Goal: Task Accomplishment & Management: Manage account settings

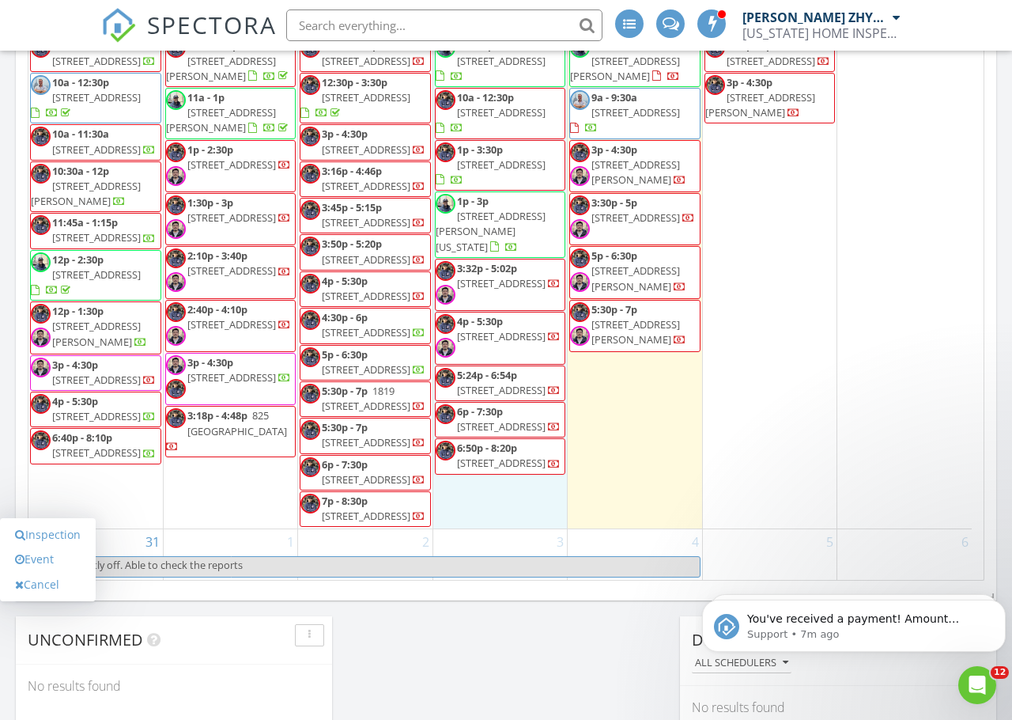
scroll to position [3324, 0]
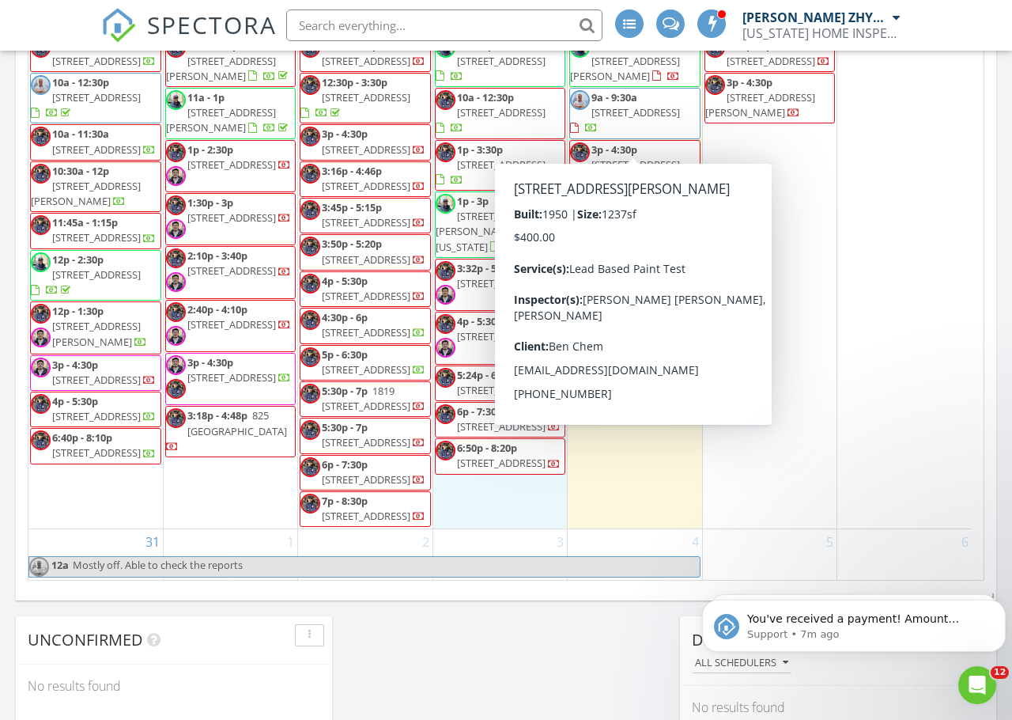
click at [859, 213] on div "30" at bounding box center [904, 258] width 134 height 542
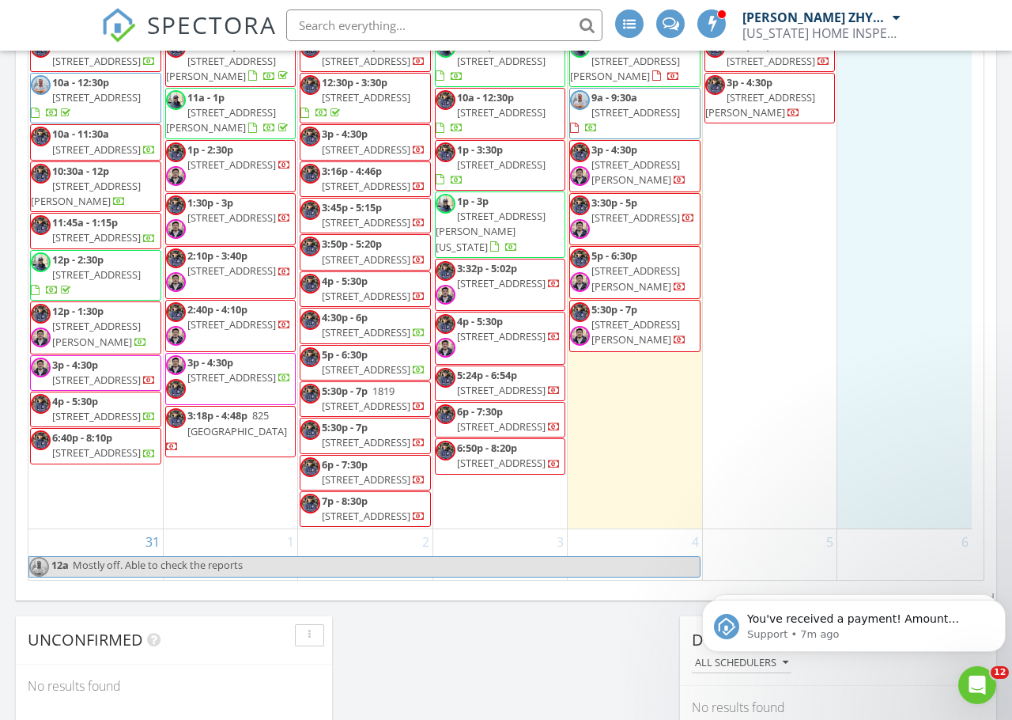
scroll to position [3060, 0]
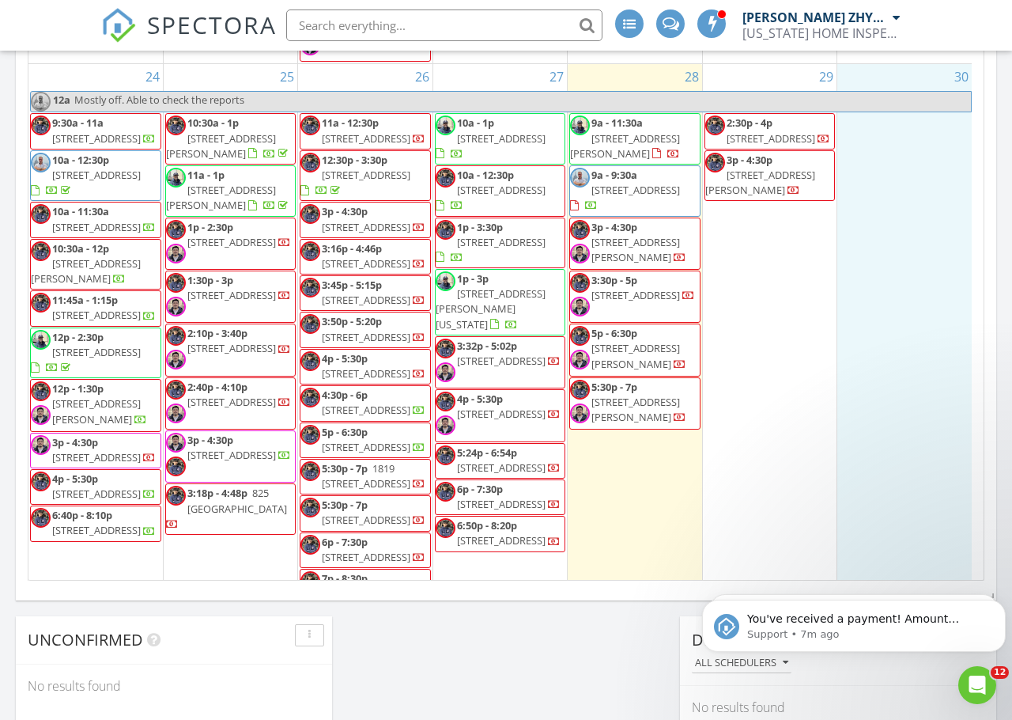
click at [433, 27] on input "text" at bounding box center [444, 25] width 316 height 32
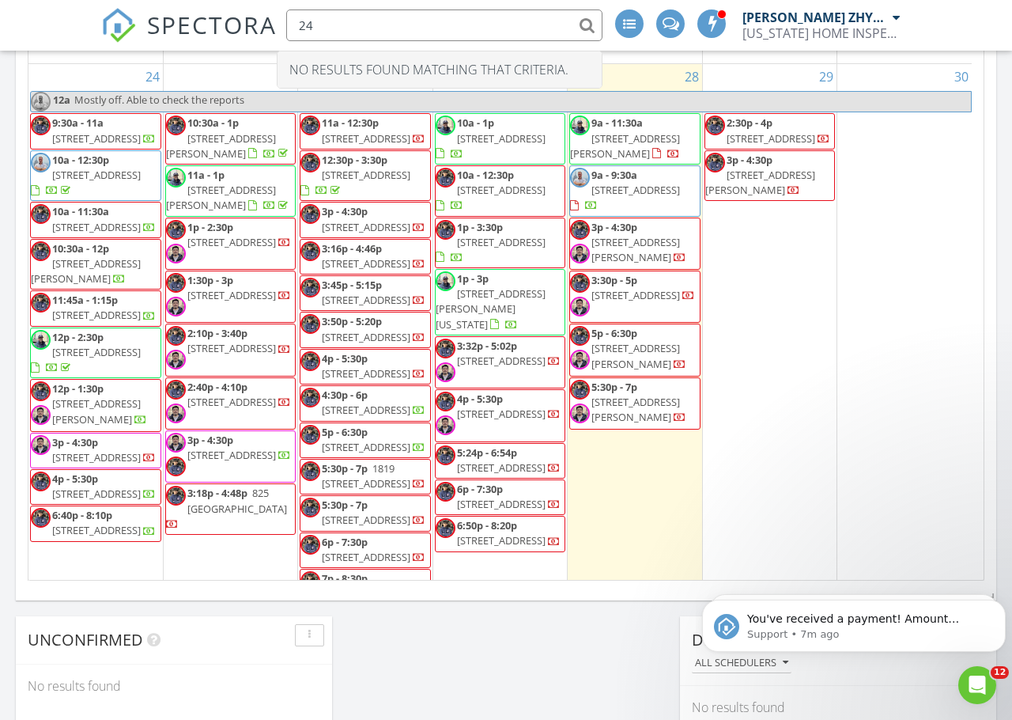
type input "2"
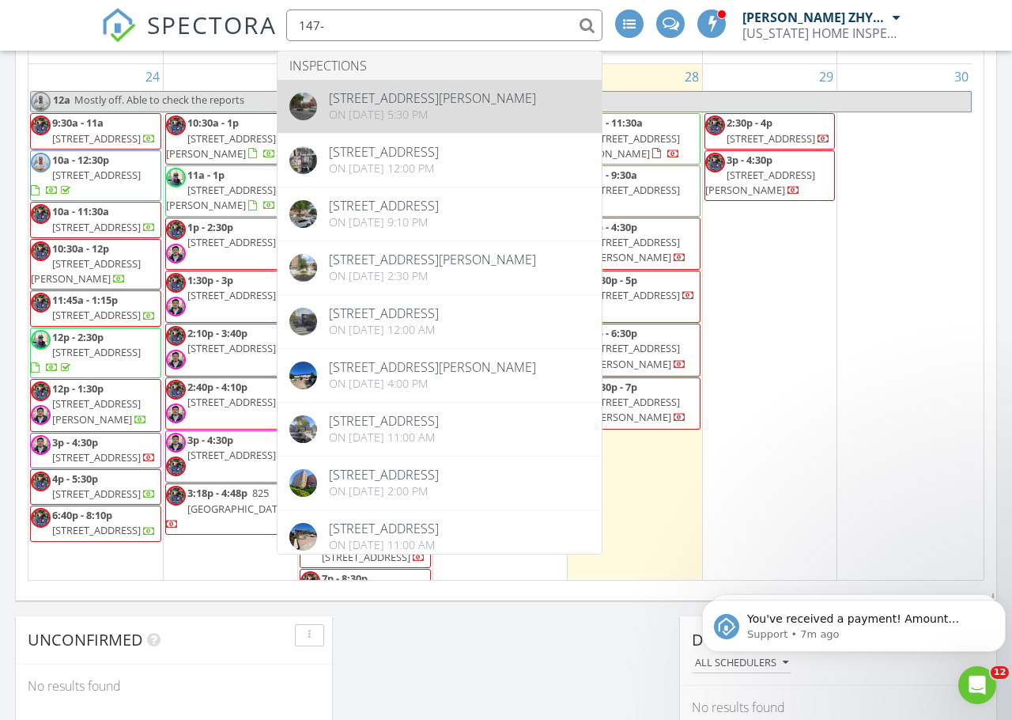
type input "147-"
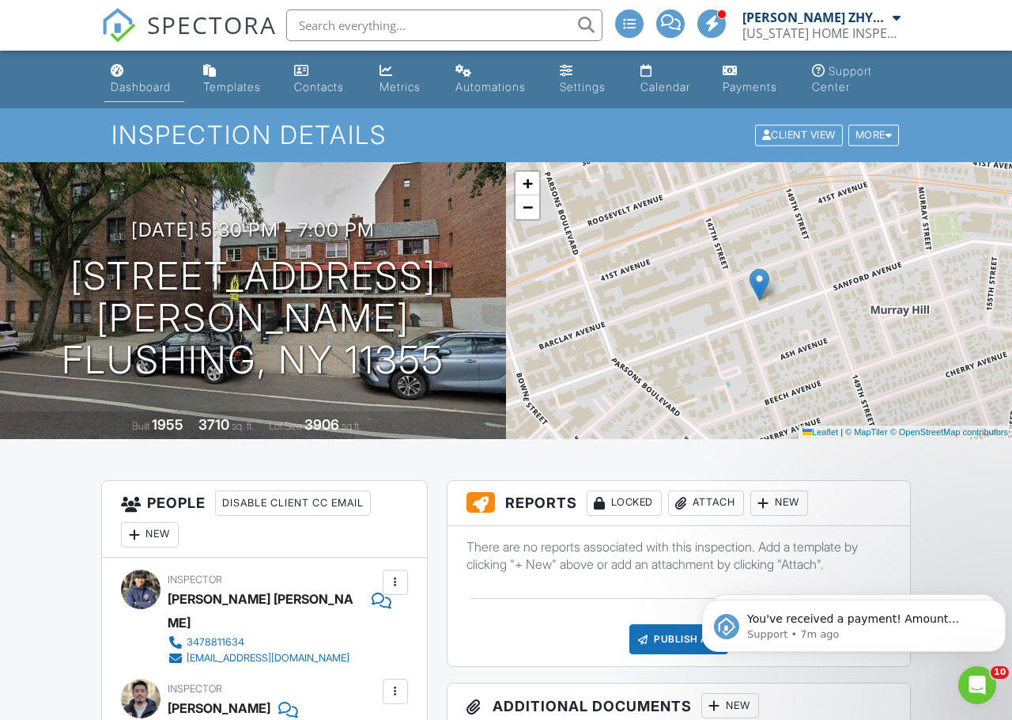
click at [143, 85] on div "Dashboard" at bounding box center [141, 86] width 60 height 13
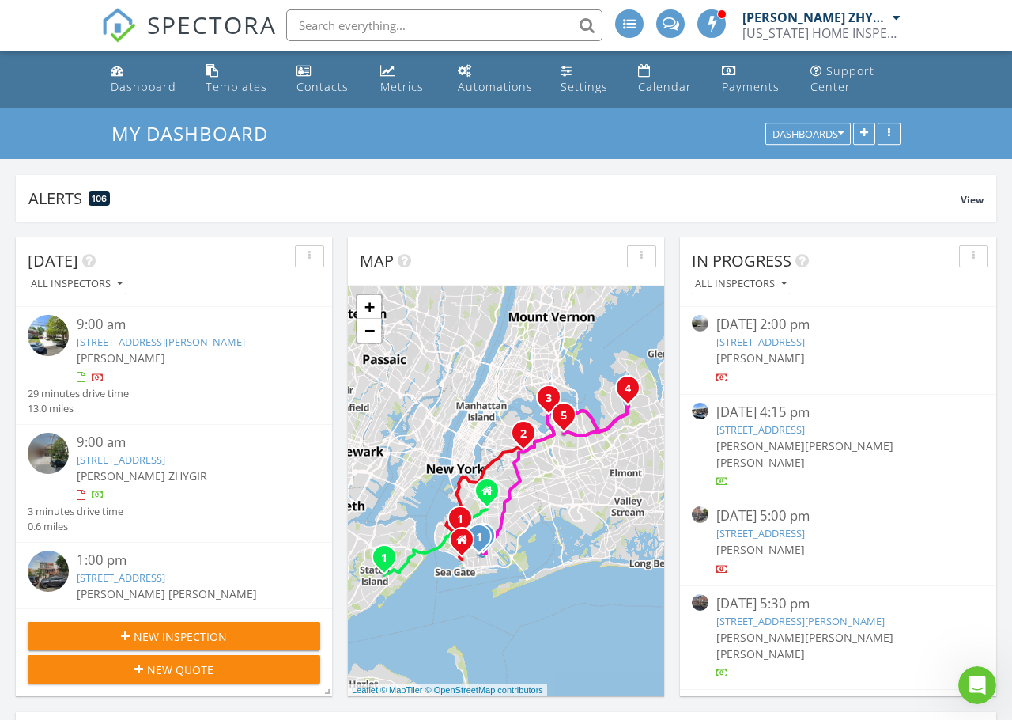
click at [318, 17] on input "text" at bounding box center [444, 25] width 316 height 32
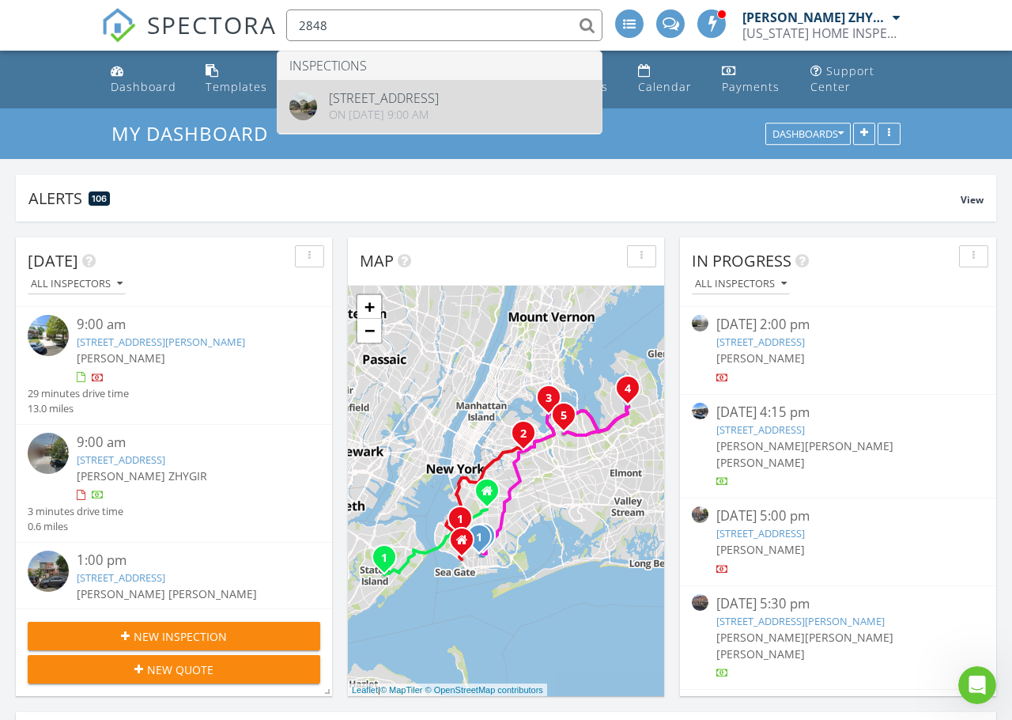
type input "2848"
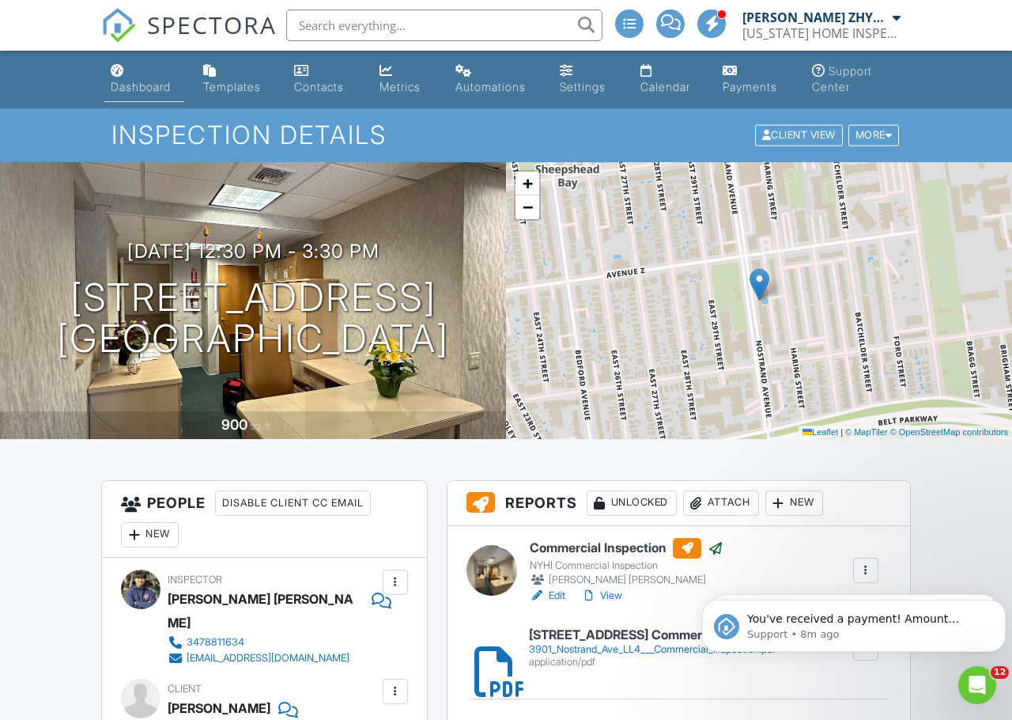
click at [142, 81] on div "Dashboard" at bounding box center [141, 86] width 60 height 13
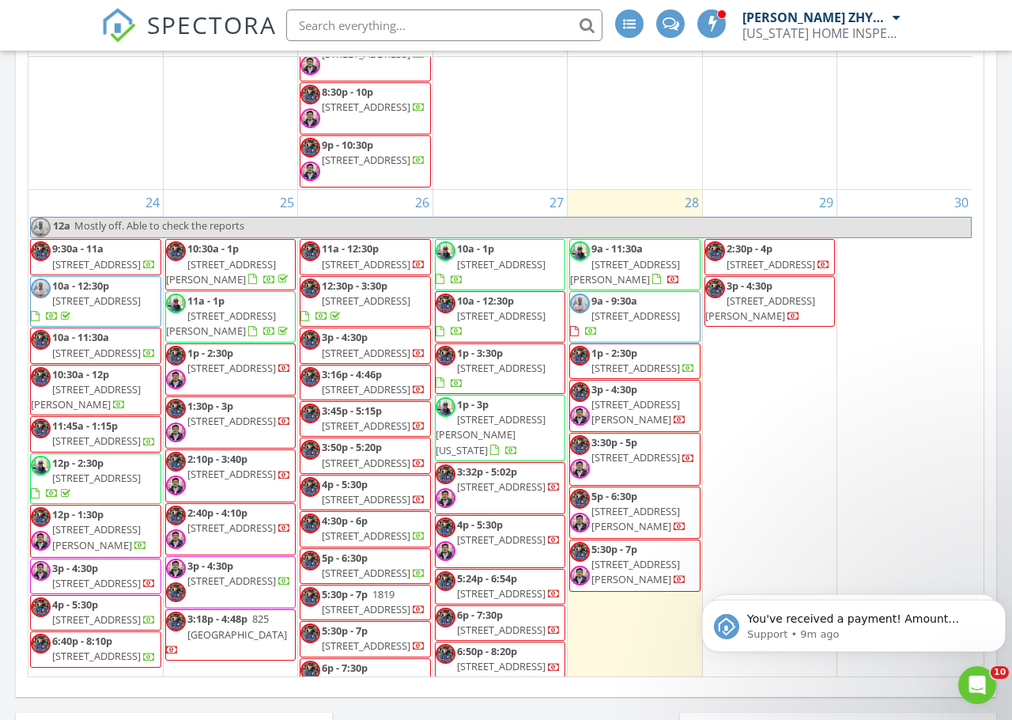
scroll to position [3163, 0]
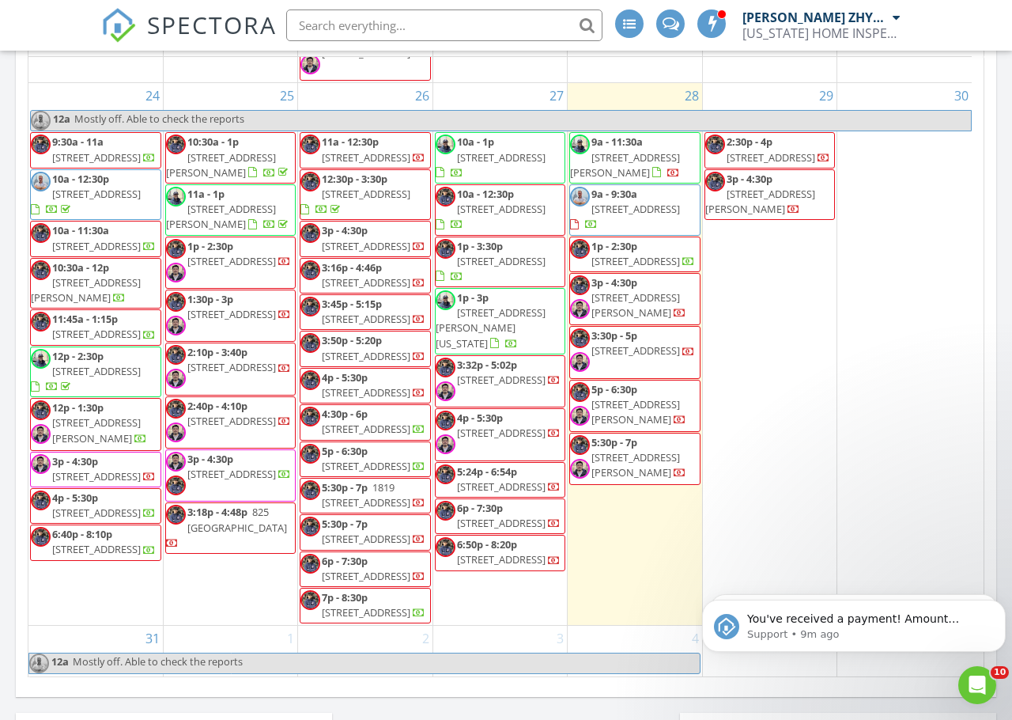
click at [602, 180] on span "[STREET_ADDRESS][PERSON_NAME]" at bounding box center [625, 164] width 110 height 29
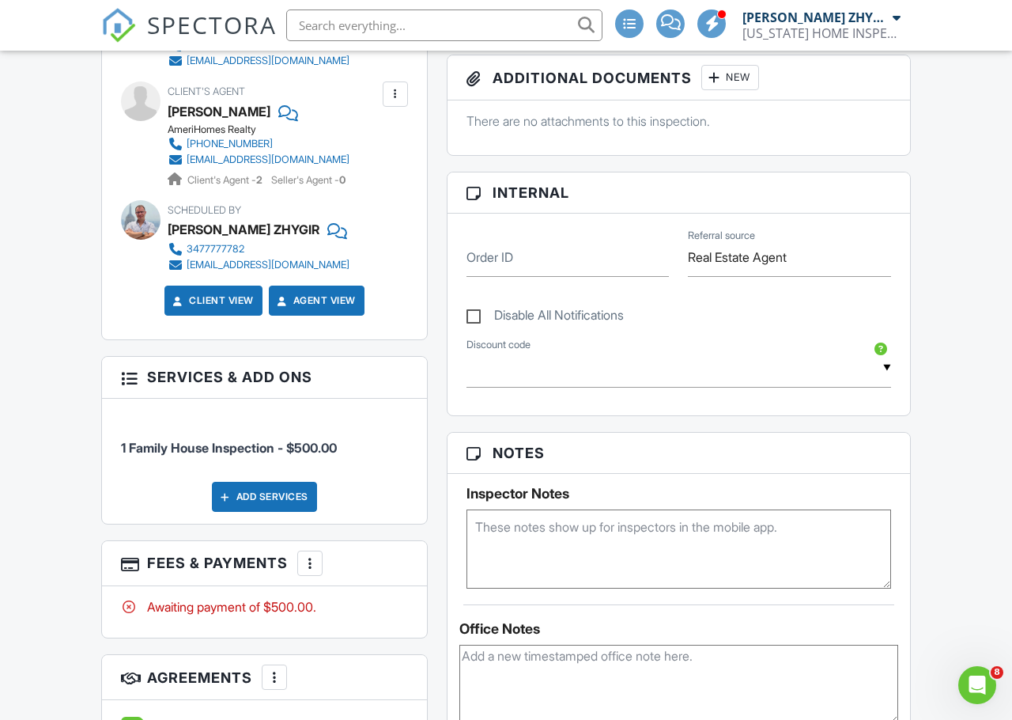
click at [534, 533] on textarea at bounding box center [679, 548] width 425 height 79
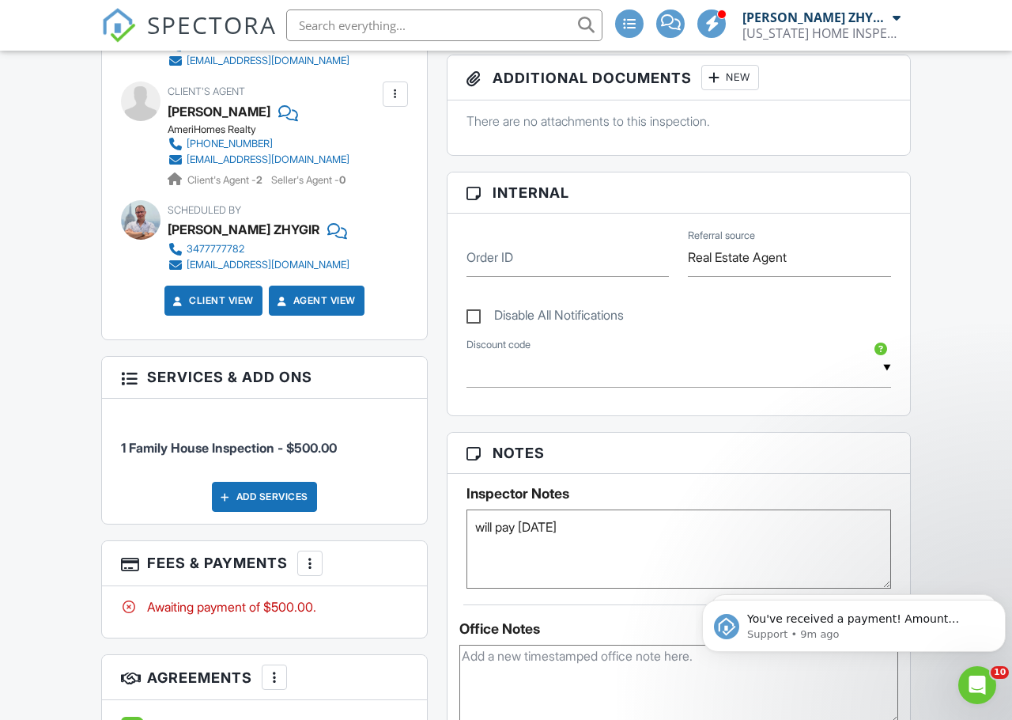
type textarea "will pay [DATE]"
click at [811, 474] on div "Inspector Notes will pay [DATE]" at bounding box center [679, 531] width 463 height 115
click at [441, 342] on div "Reports Locked Attach New Home Inspection Report NYHI Residential Universal Tem…" at bounding box center [678, 541] width 483 height 1440
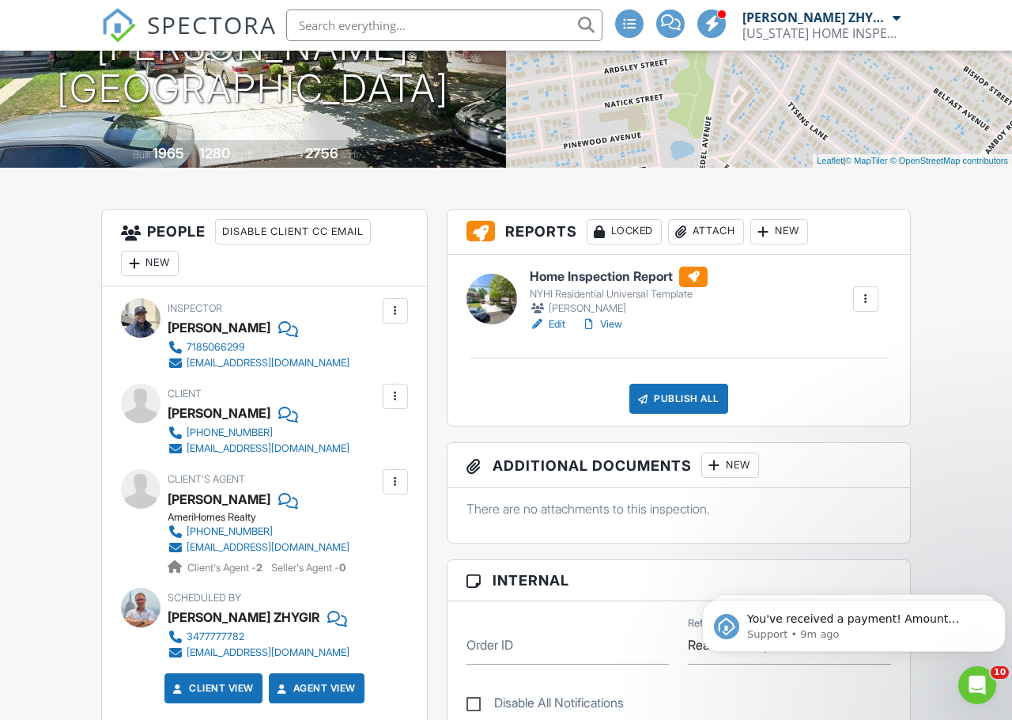
scroll to position [263, 0]
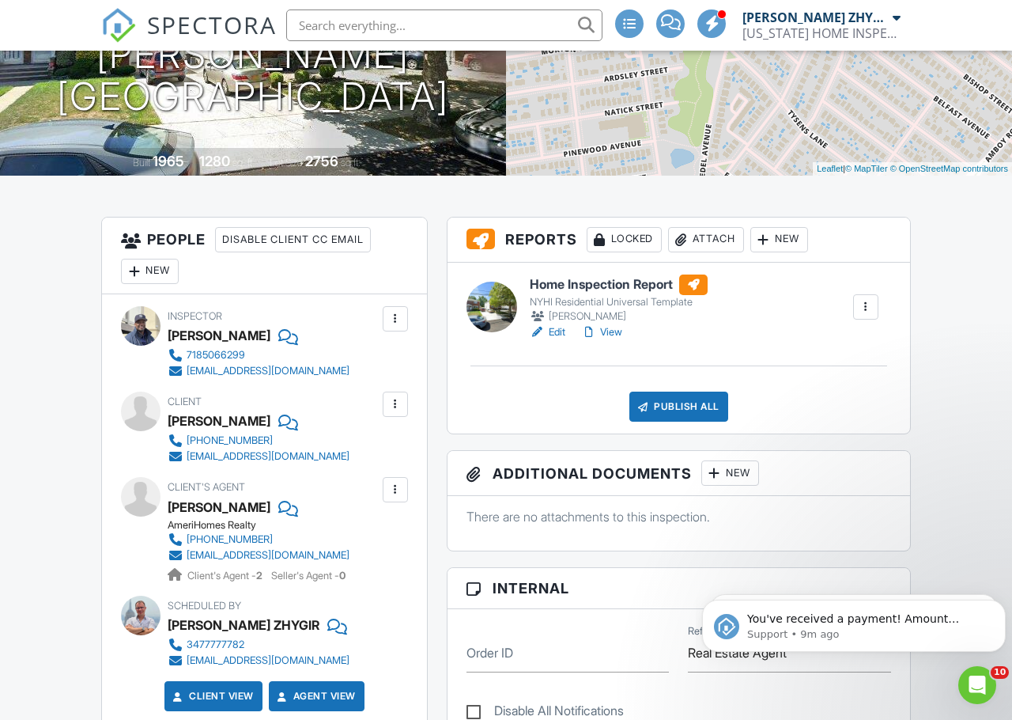
click at [119, 29] on img at bounding box center [118, 25] width 35 height 35
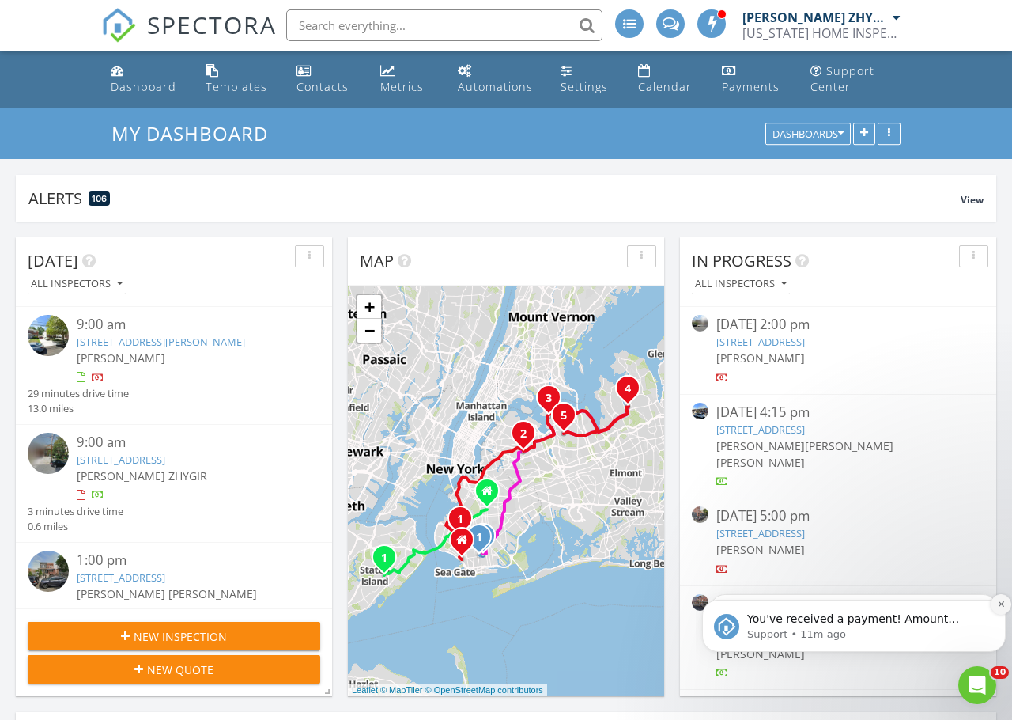
click at [997, 603] on icon "Dismiss notification" at bounding box center [1001, 603] width 9 height 9
click at [998, 603] on icon "Dismiss notification" at bounding box center [1001, 604] width 7 height 7
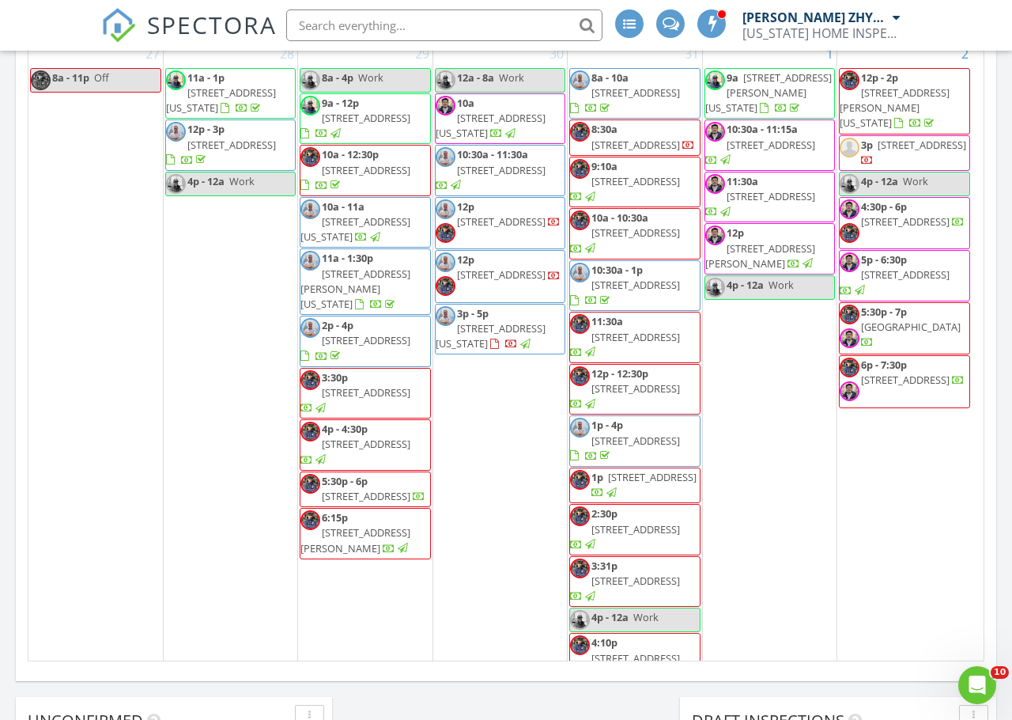
scroll to position [818, 0]
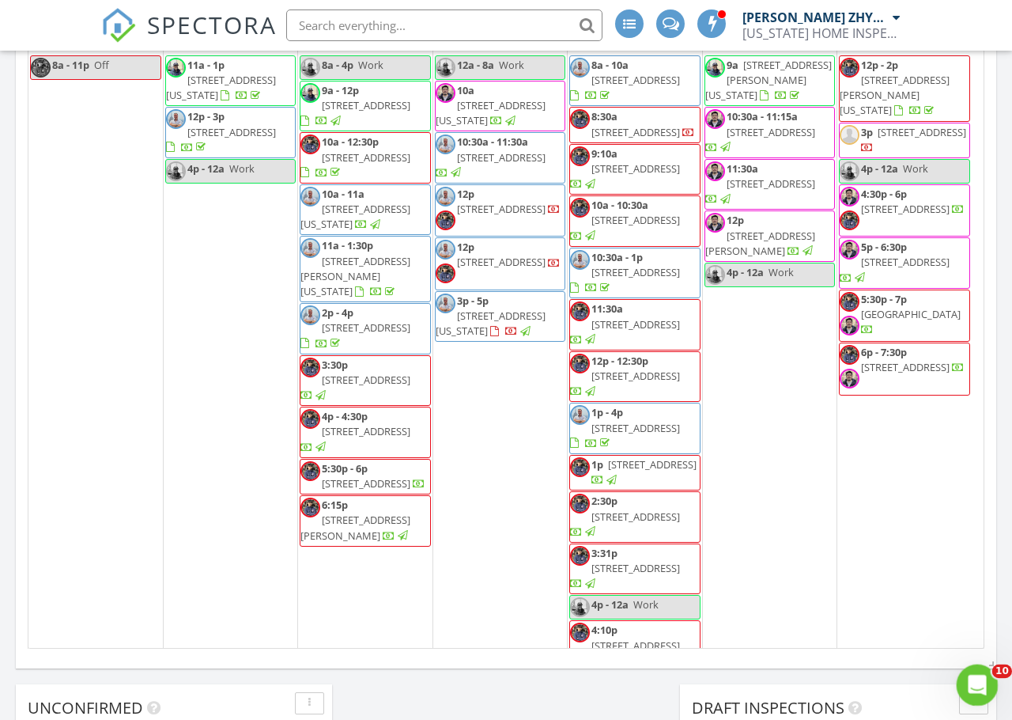
click at [971, 671] on icon "Open Intercom Messenger" at bounding box center [975, 683] width 26 height 26
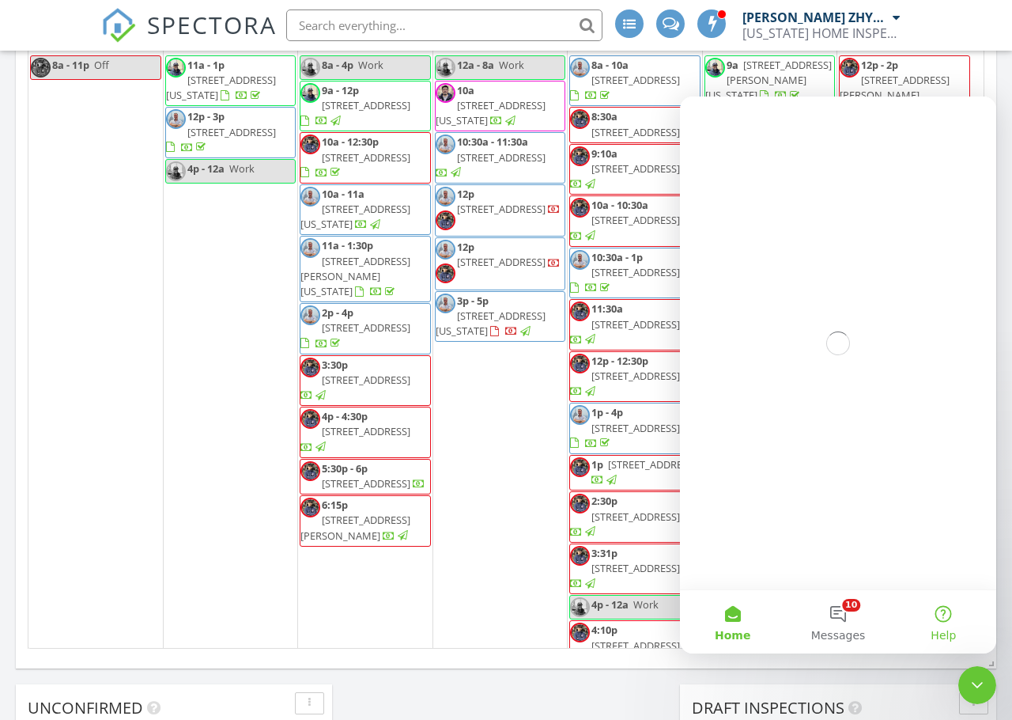
scroll to position [0, 0]
click at [839, 611] on button "10 Messages" at bounding box center [837, 621] width 105 height 63
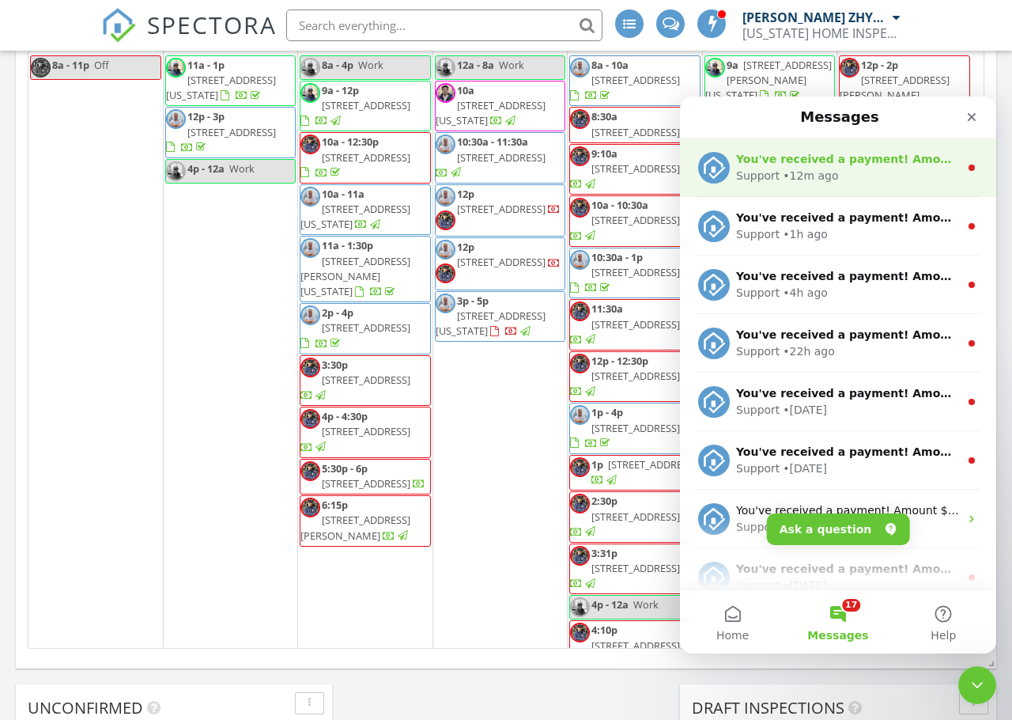
click at [829, 176] on div "Support • 12m ago" at bounding box center [847, 176] width 223 height 17
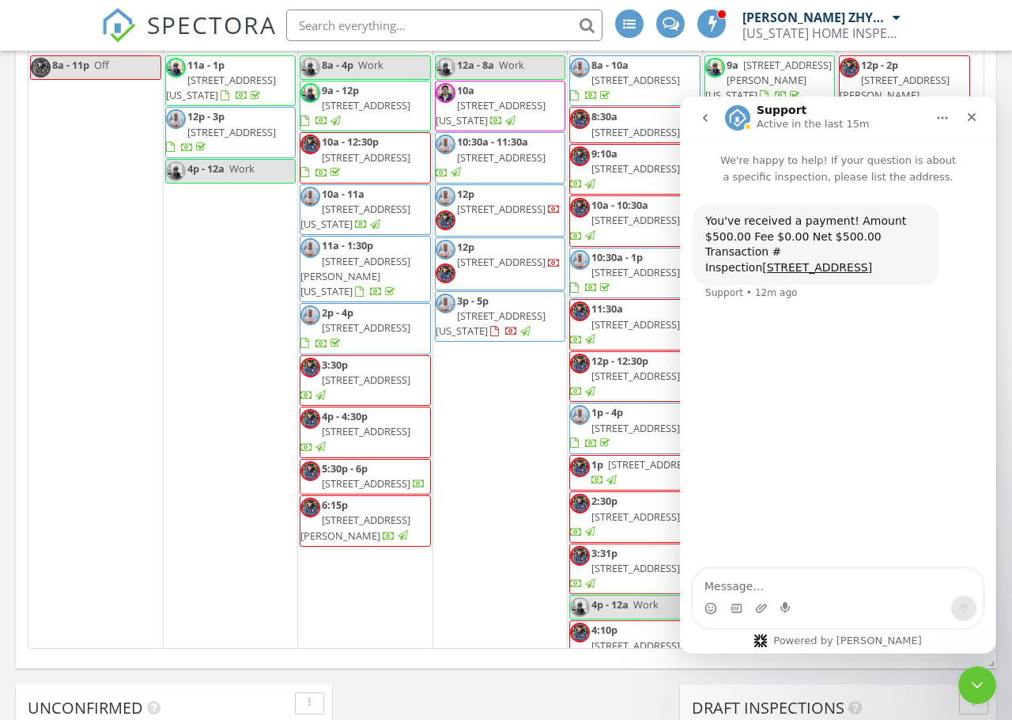
click at [701, 122] on icon "go back" at bounding box center [705, 117] width 13 height 13
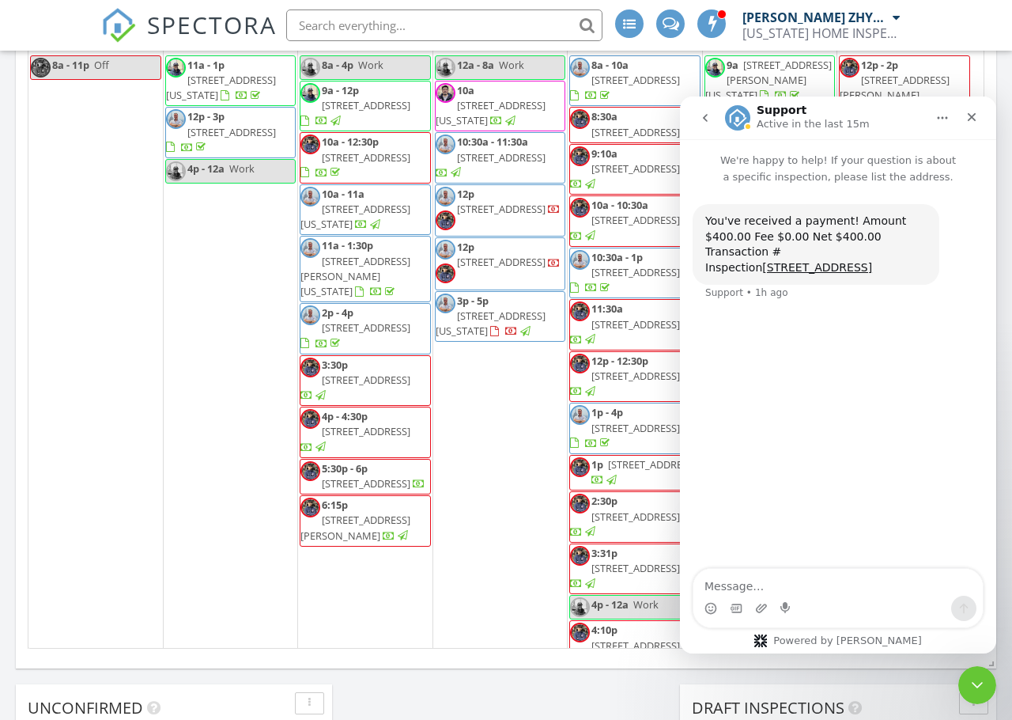
click at [704, 116] on icon "go back" at bounding box center [705, 117] width 13 height 13
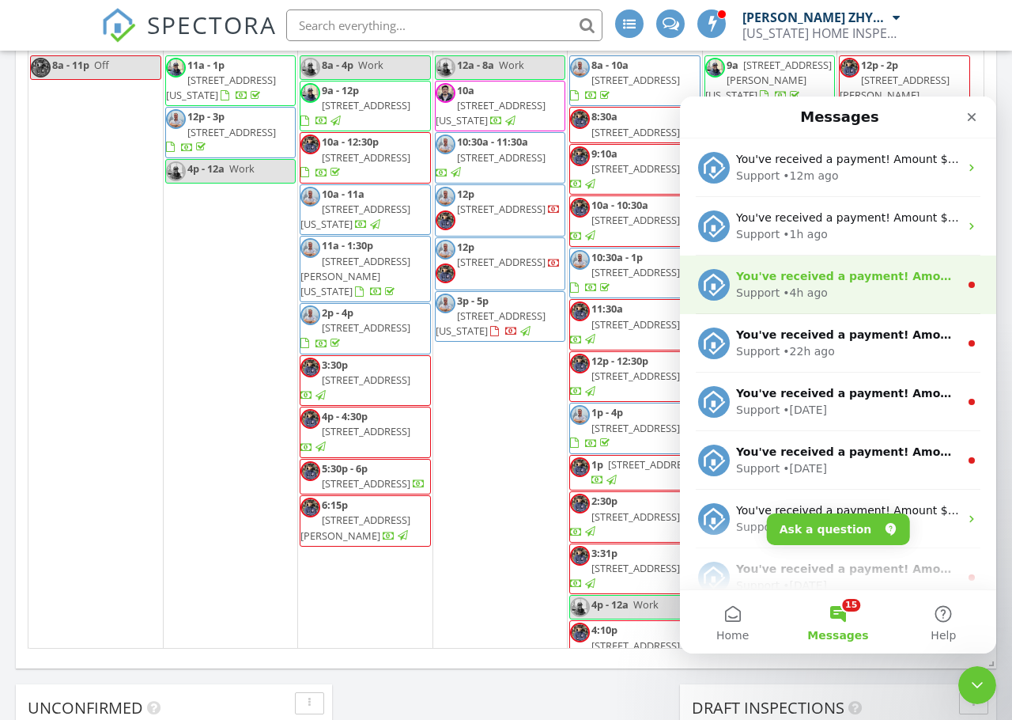
click at [790, 295] on div "• 4h ago" at bounding box center [805, 293] width 45 height 17
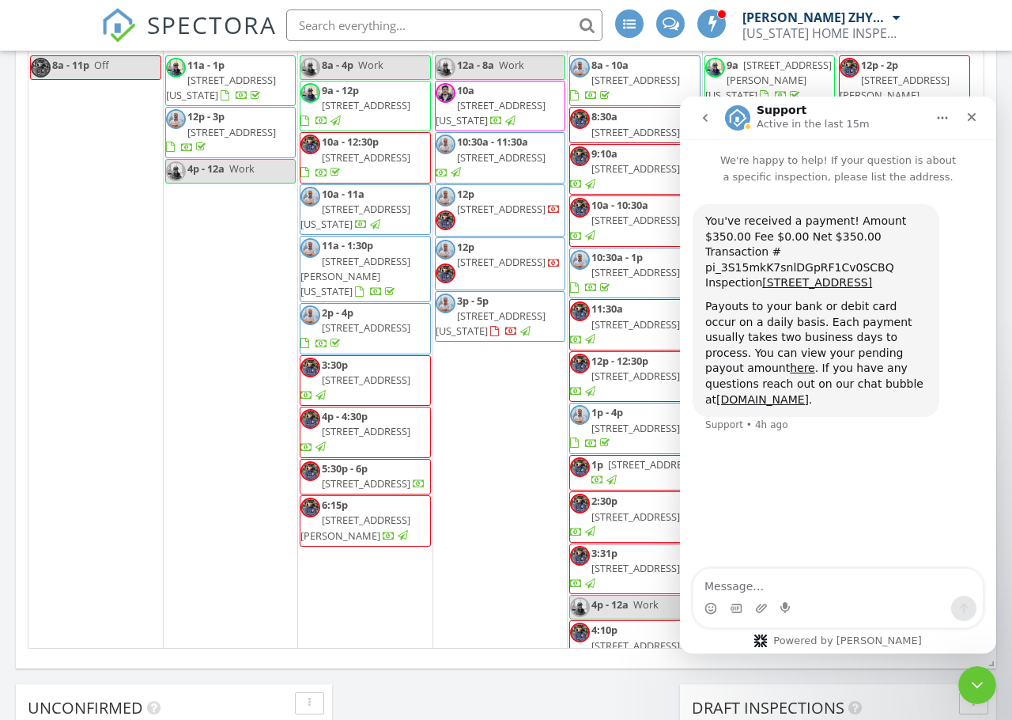
click at [711, 119] on icon "go back" at bounding box center [705, 117] width 13 height 13
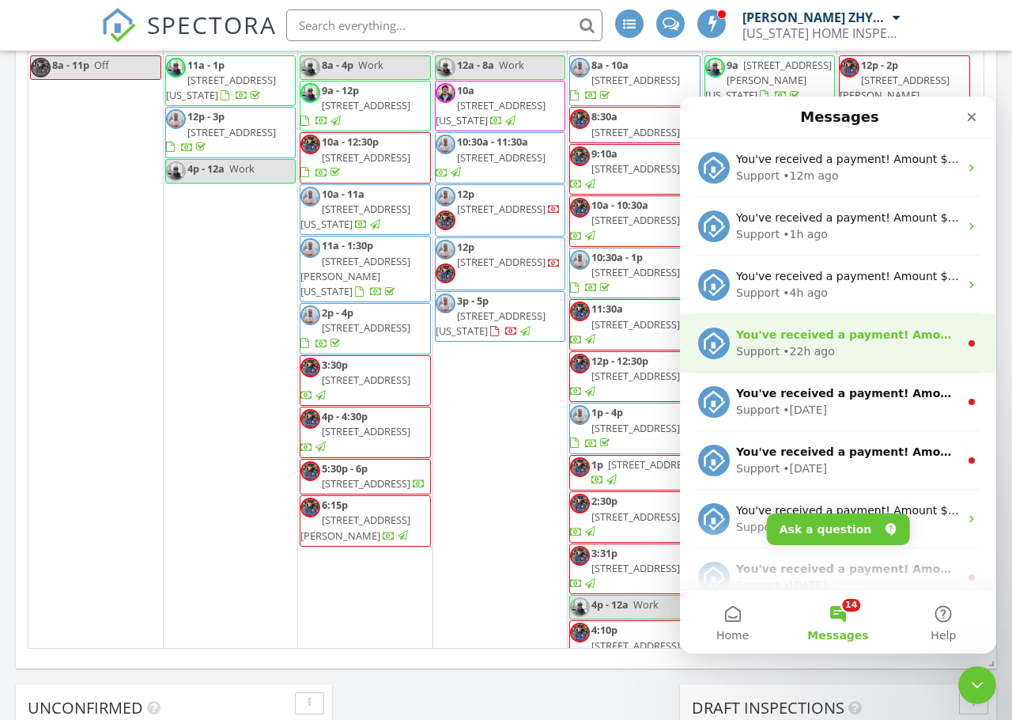
click at [796, 360] on div "You've received a payment! Amount $400.00 Fee $0.00 Net $400.00 Transaction # p…" at bounding box center [838, 343] width 316 height 59
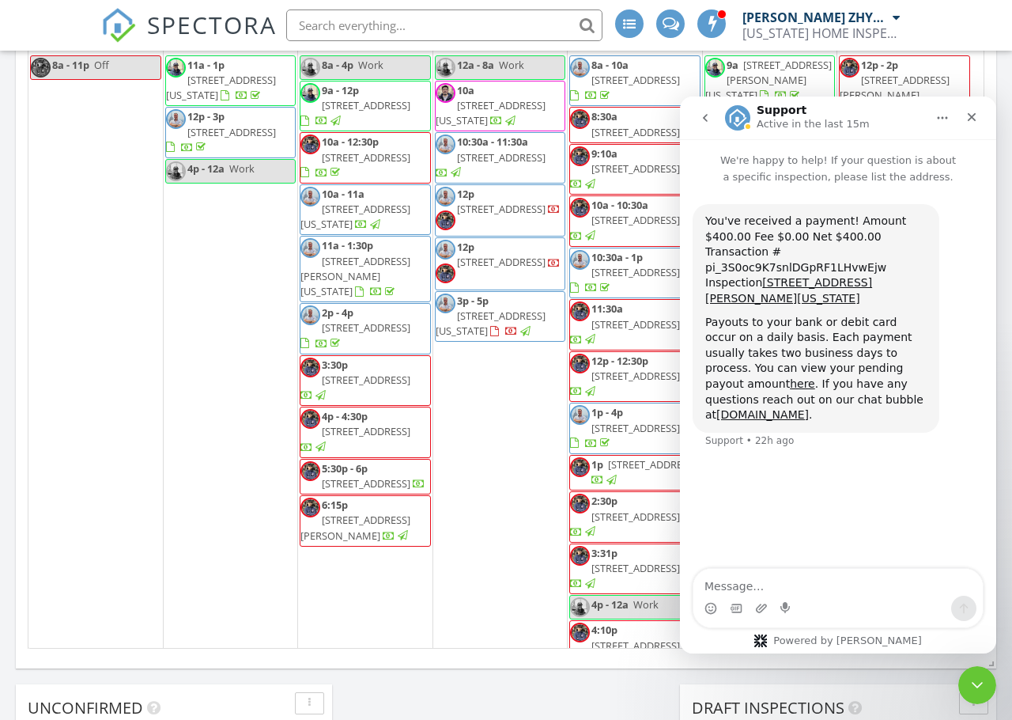
click at [700, 119] on icon "go back" at bounding box center [705, 117] width 13 height 13
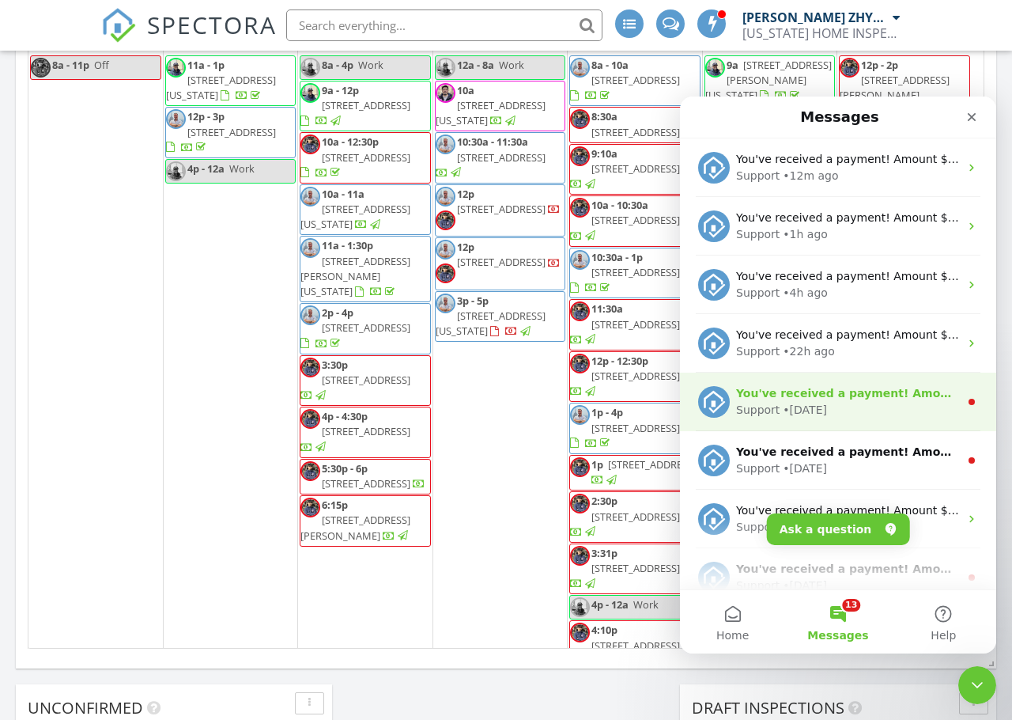
click at [820, 410] on div "• 1d ago" at bounding box center [805, 410] width 44 height 17
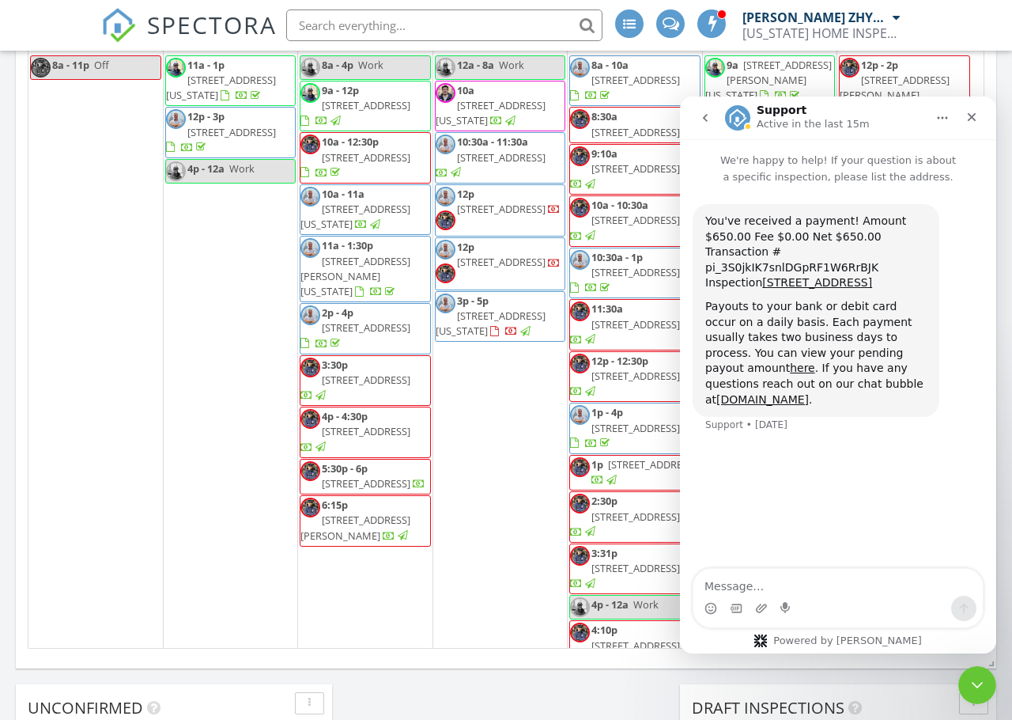
click at [704, 121] on icon "go back" at bounding box center [705, 117] width 13 height 13
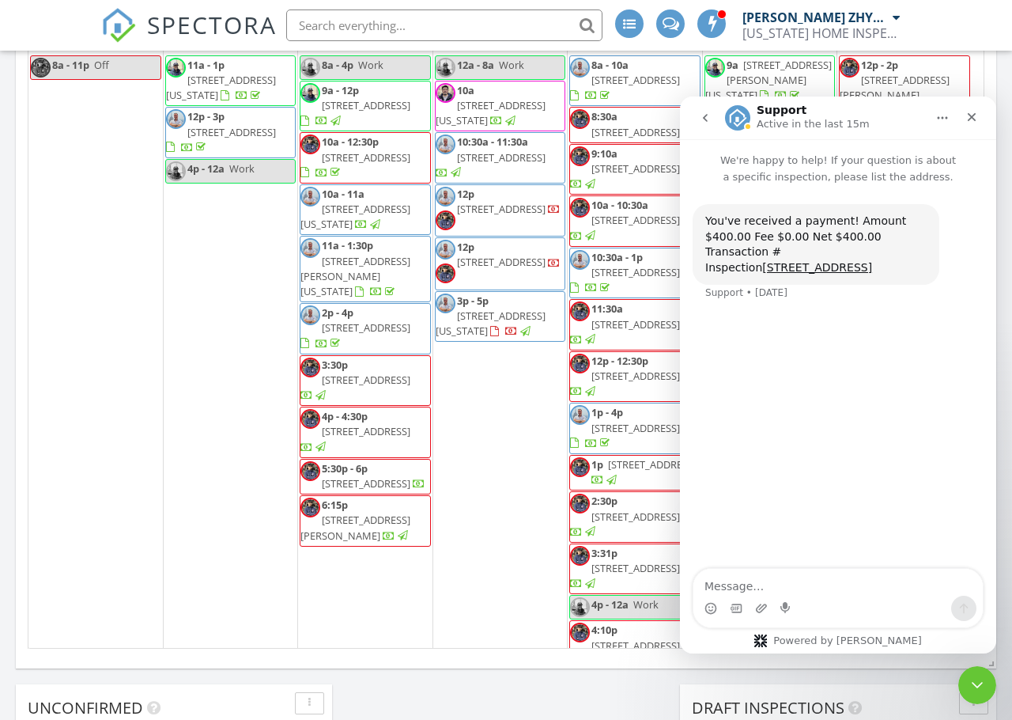
click at [705, 120] on icon "go back" at bounding box center [705, 117] width 13 height 13
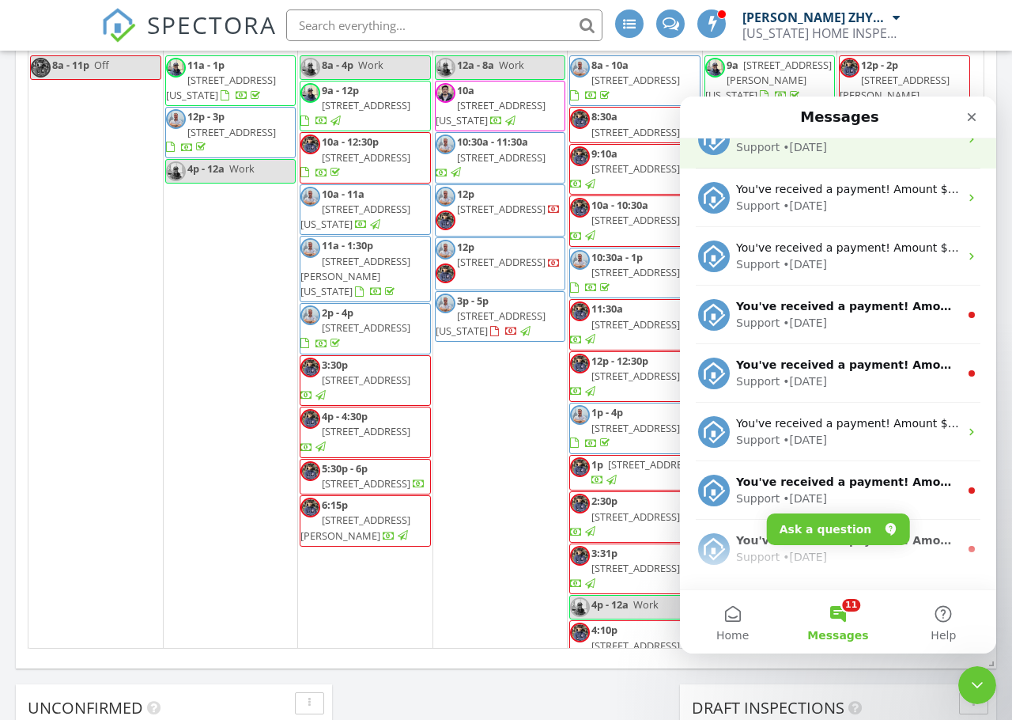
scroll to position [263, 0]
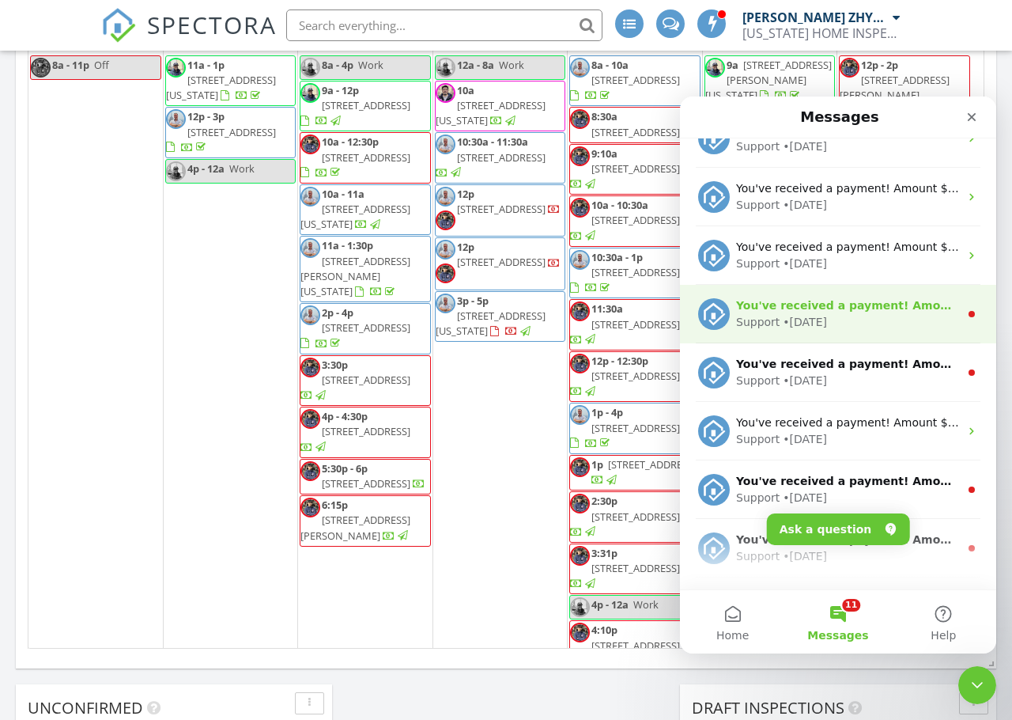
click at [863, 323] on div "Support • 1d ago" at bounding box center [847, 322] width 223 height 17
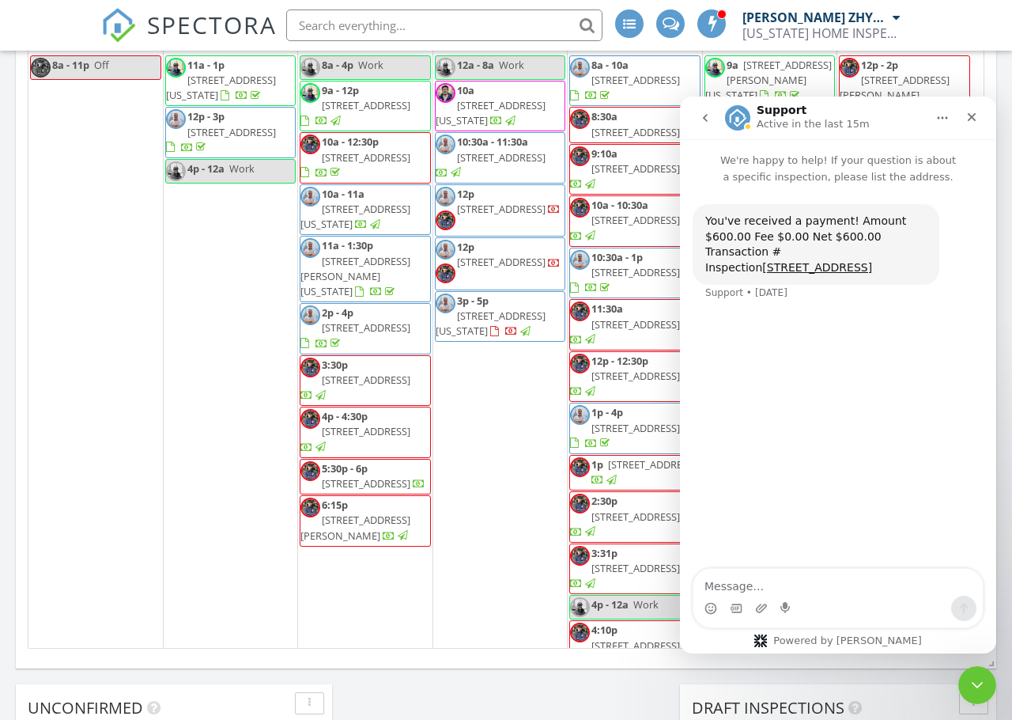
click at [705, 121] on icon "go back" at bounding box center [705, 117] width 13 height 13
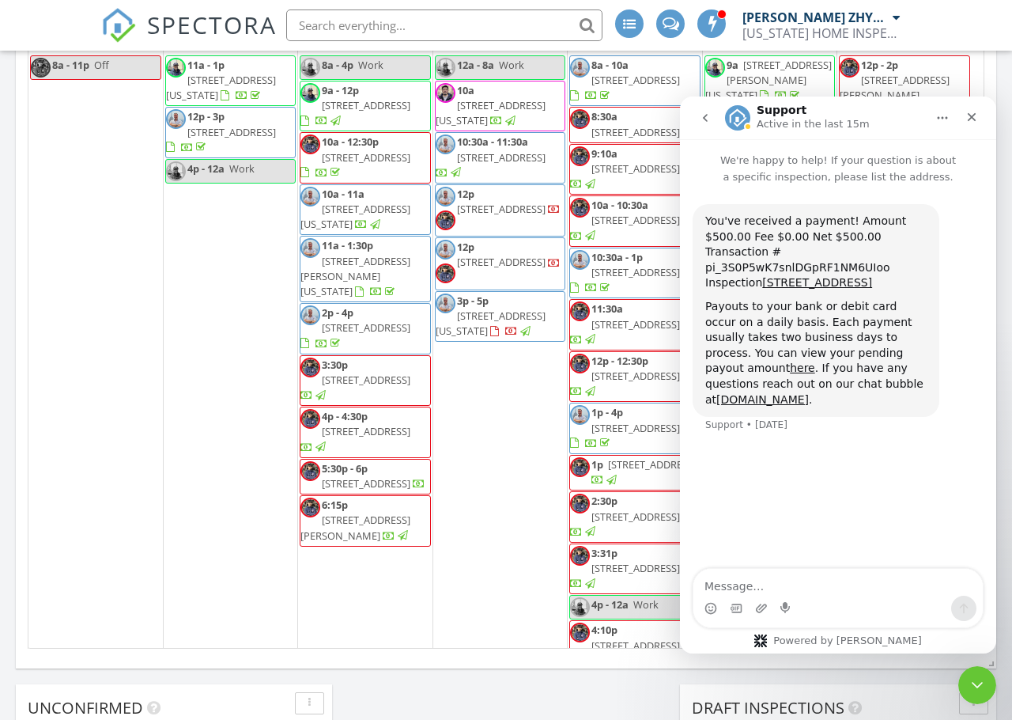
click at [702, 123] on icon "go back" at bounding box center [705, 117] width 13 height 13
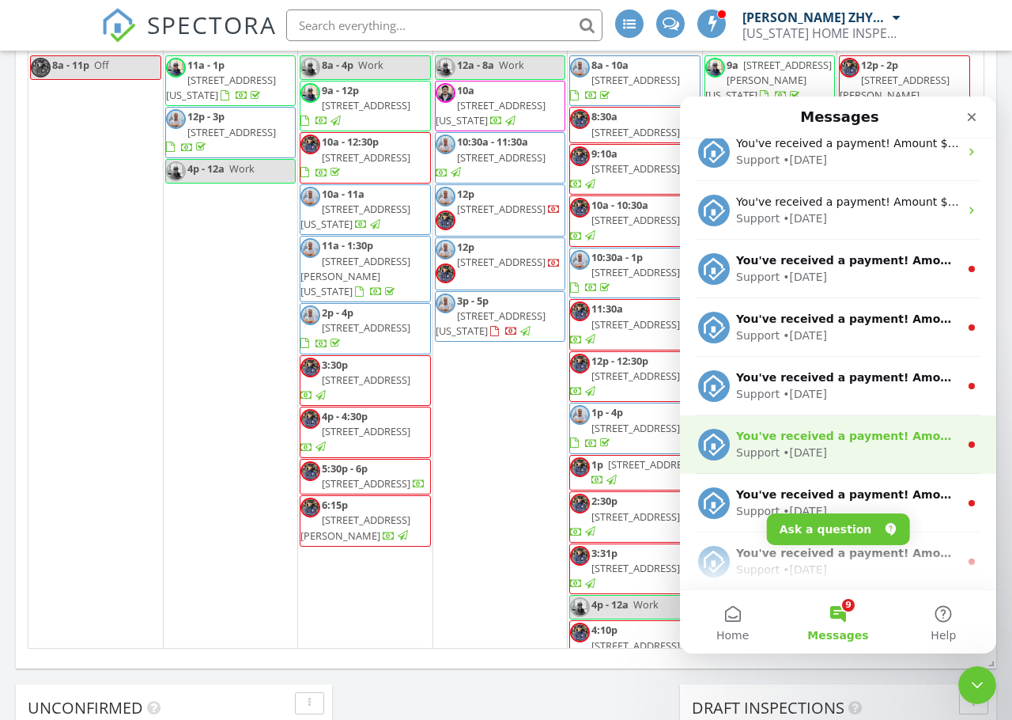
scroll to position [527, 0]
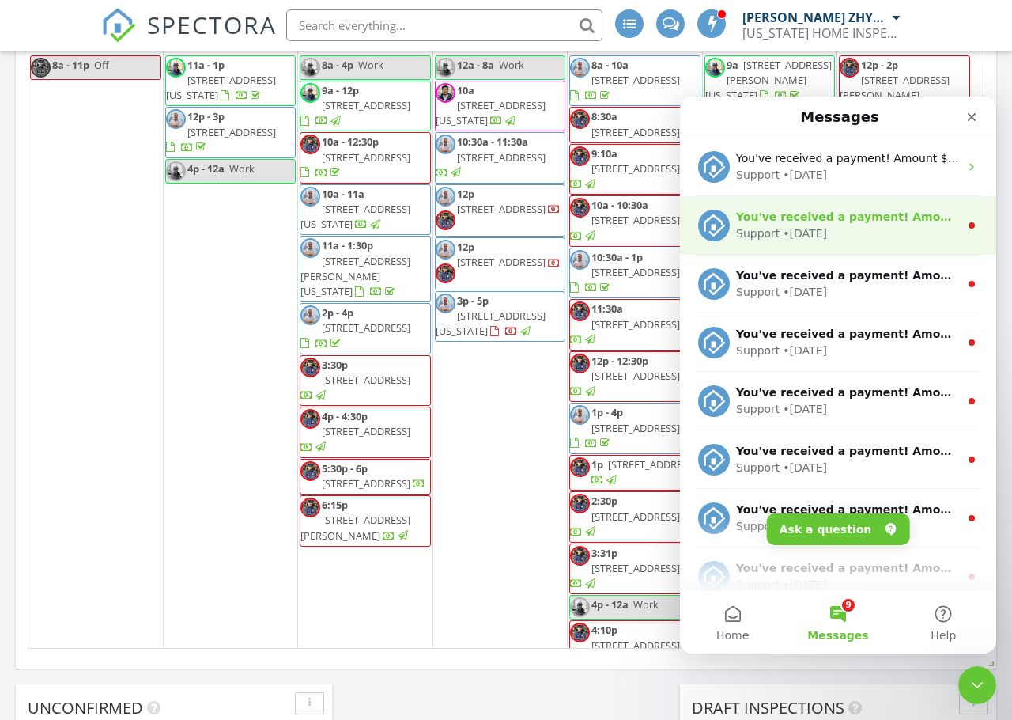
click at [851, 238] on div "Support • 2d ago" at bounding box center [847, 233] width 223 height 17
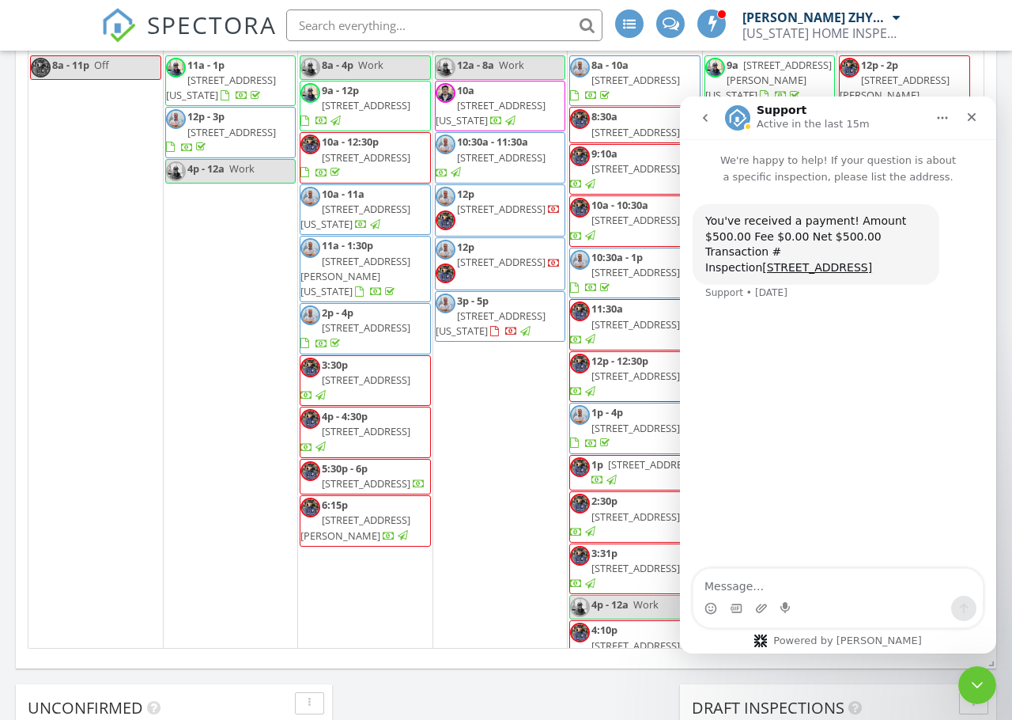
click at [709, 118] on icon "go back" at bounding box center [705, 117] width 13 height 13
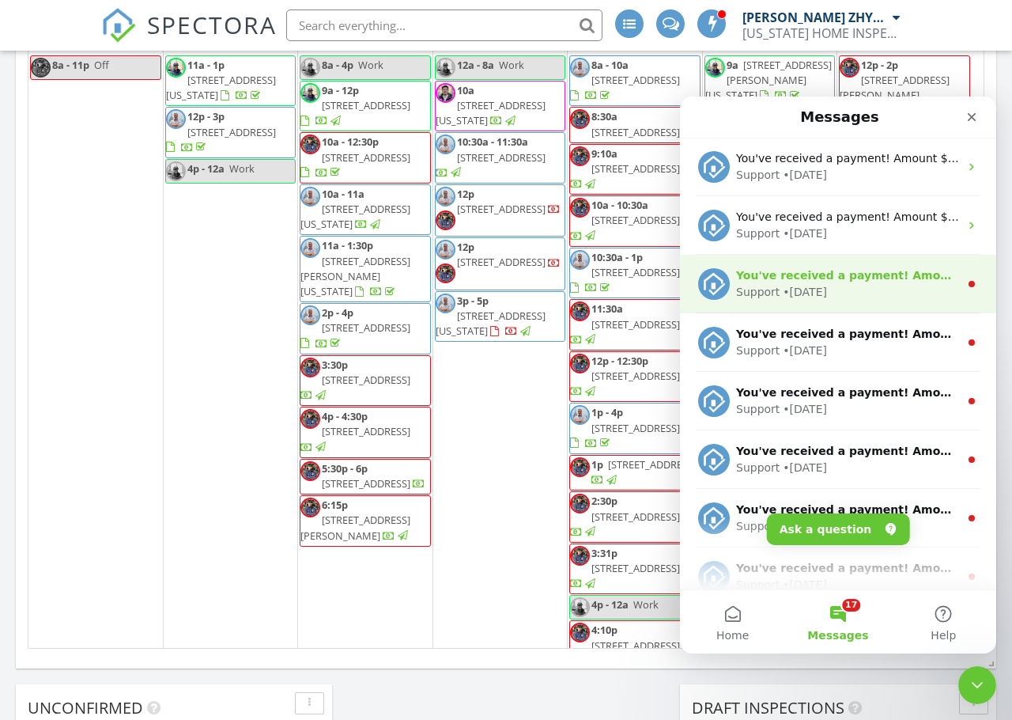
click at [863, 286] on div "Support • 3d ago" at bounding box center [847, 292] width 223 height 17
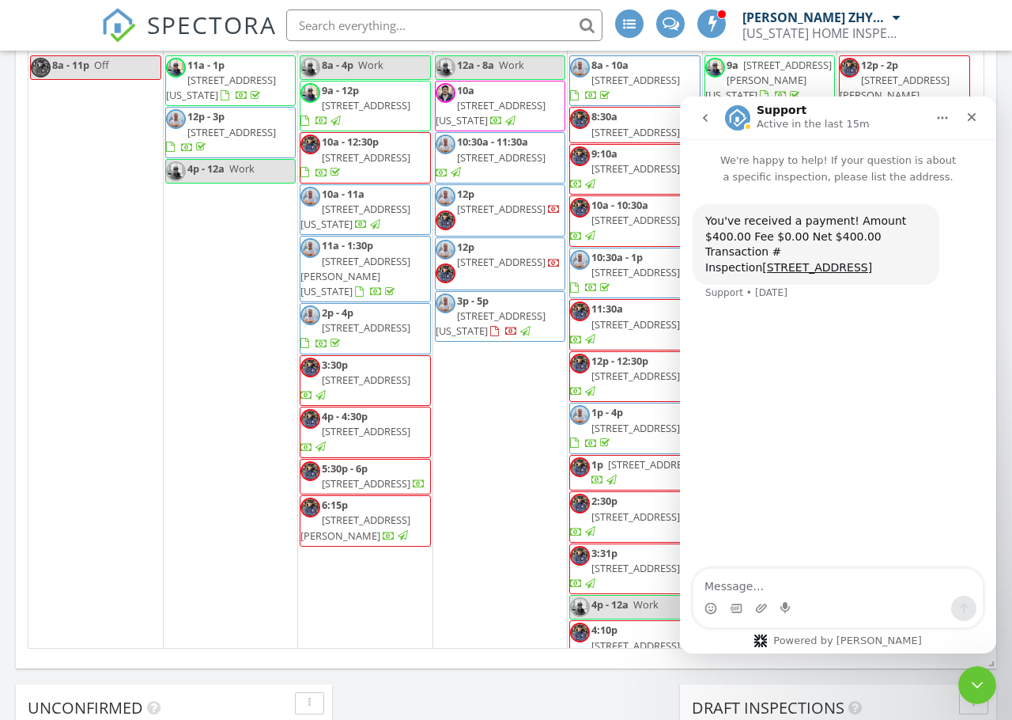
click at [701, 118] on icon "go back" at bounding box center [705, 117] width 13 height 13
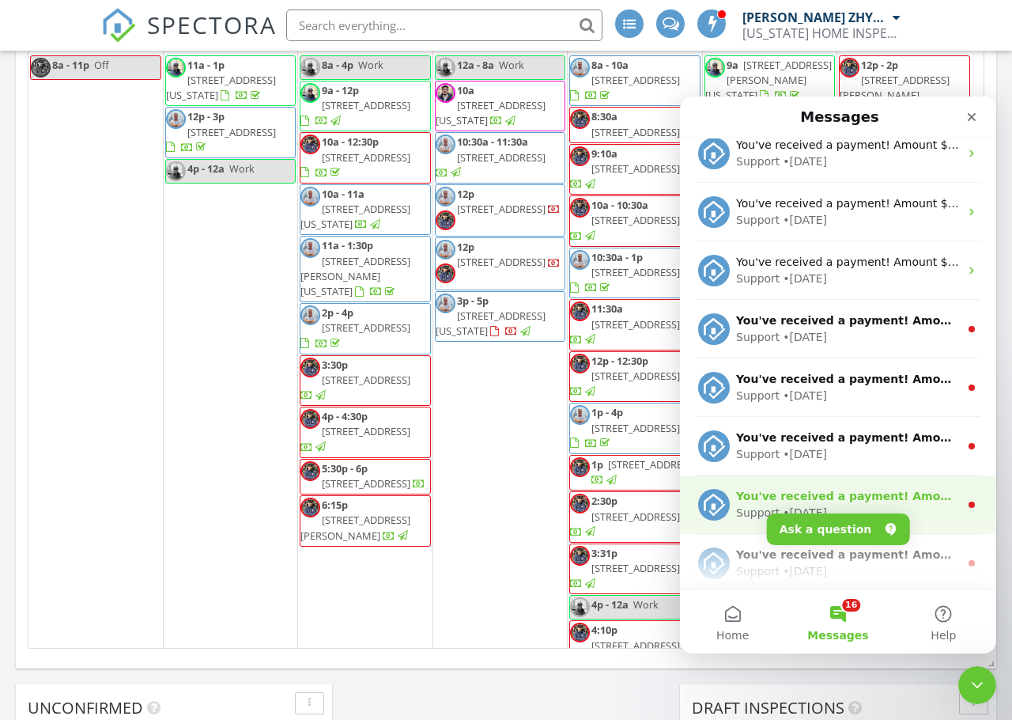
scroll to position [659, 0]
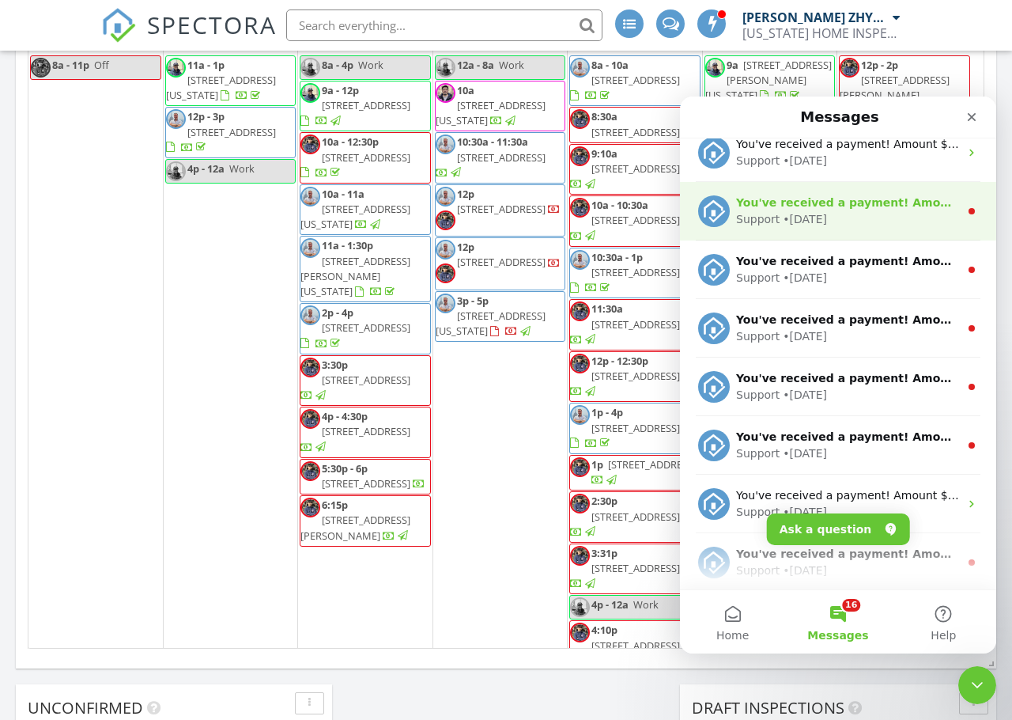
click at [848, 218] on div "Support • 3d ago" at bounding box center [847, 219] width 223 height 17
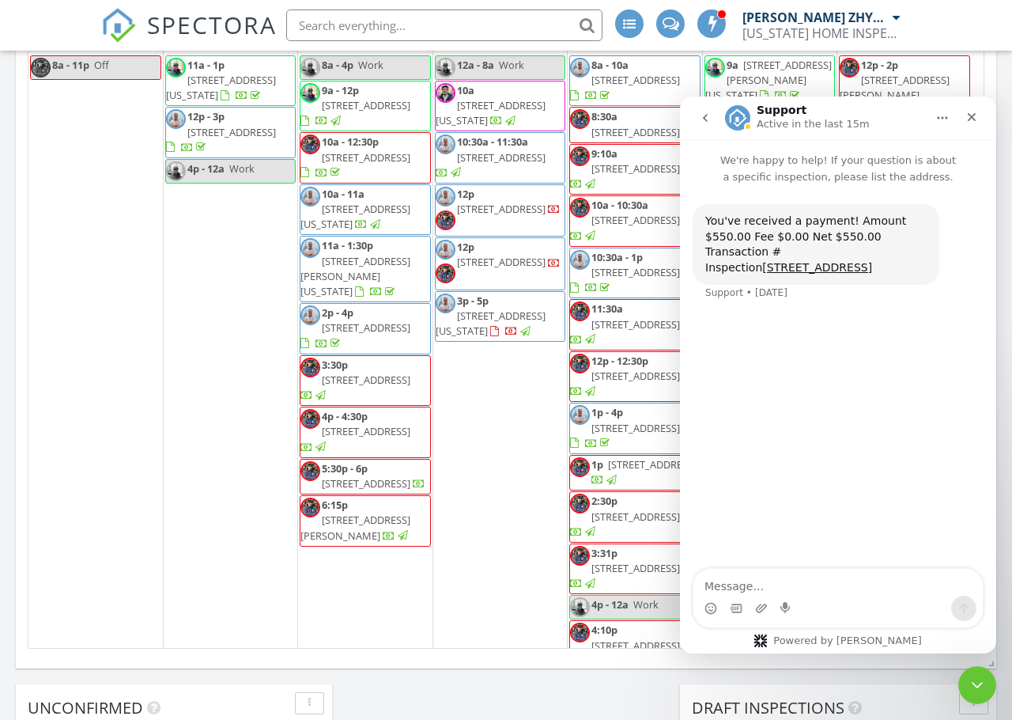
click at [700, 112] on icon "go back" at bounding box center [705, 117] width 13 height 13
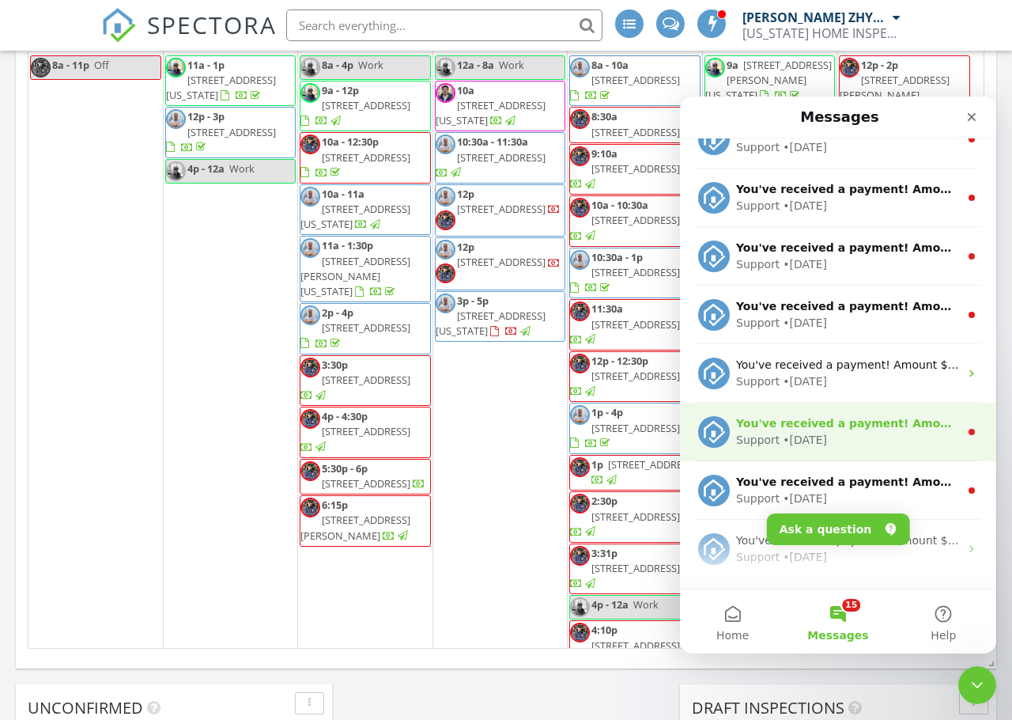
scroll to position [791, 0]
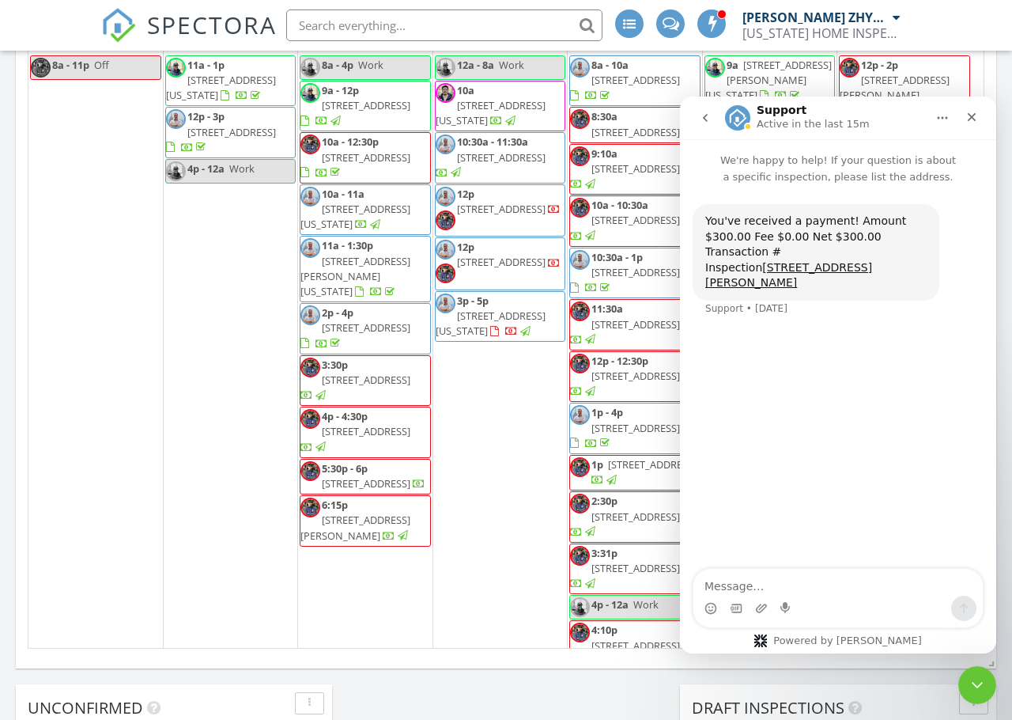
click at [712, 119] on button "go back" at bounding box center [705, 118] width 30 height 30
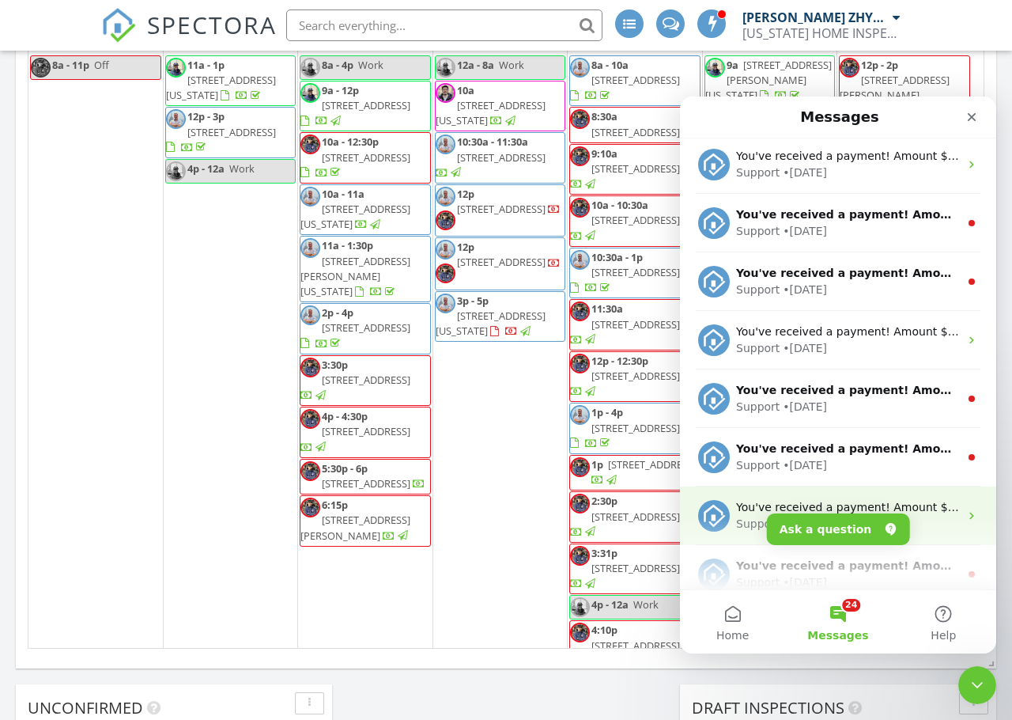
scroll to position [923, 0]
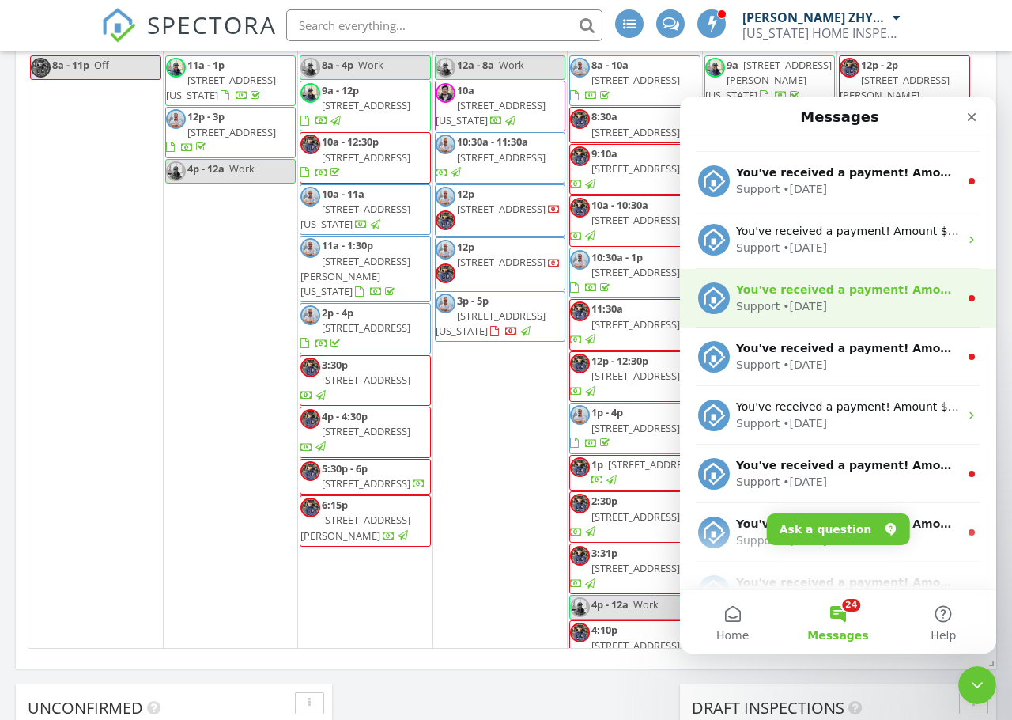
click at [845, 277] on div "You've received a payment! Amount $500.00 Fee $0.00 Net $500.00 Transaction # I…" at bounding box center [838, 298] width 316 height 59
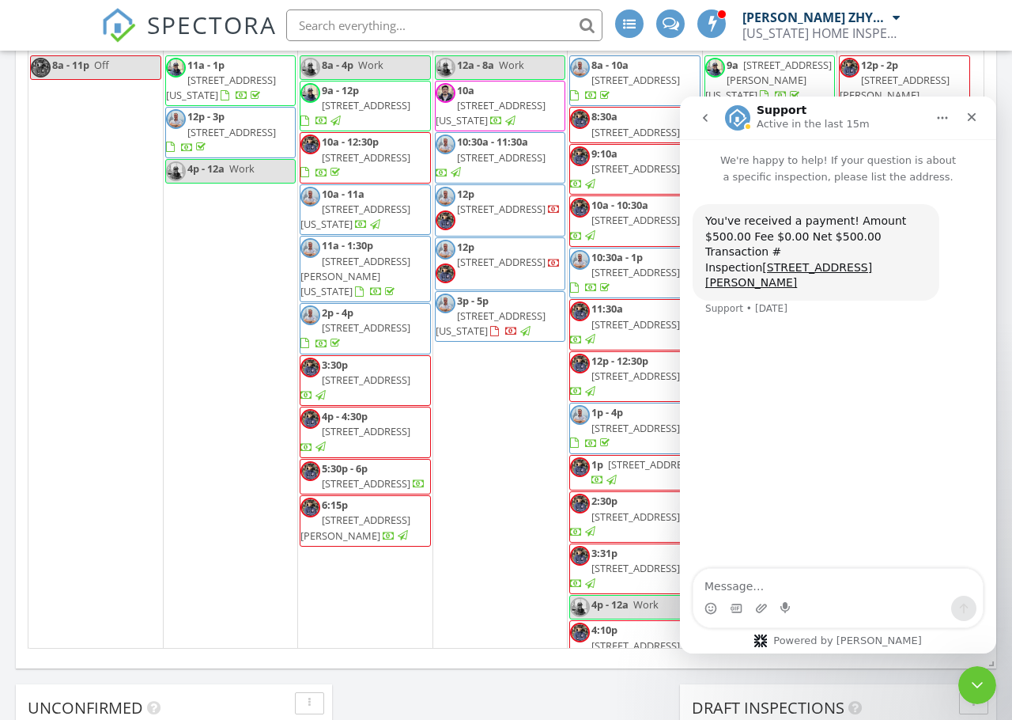
click at [705, 125] on button "go back" at bounding box center [705, 118] width 30 height 30
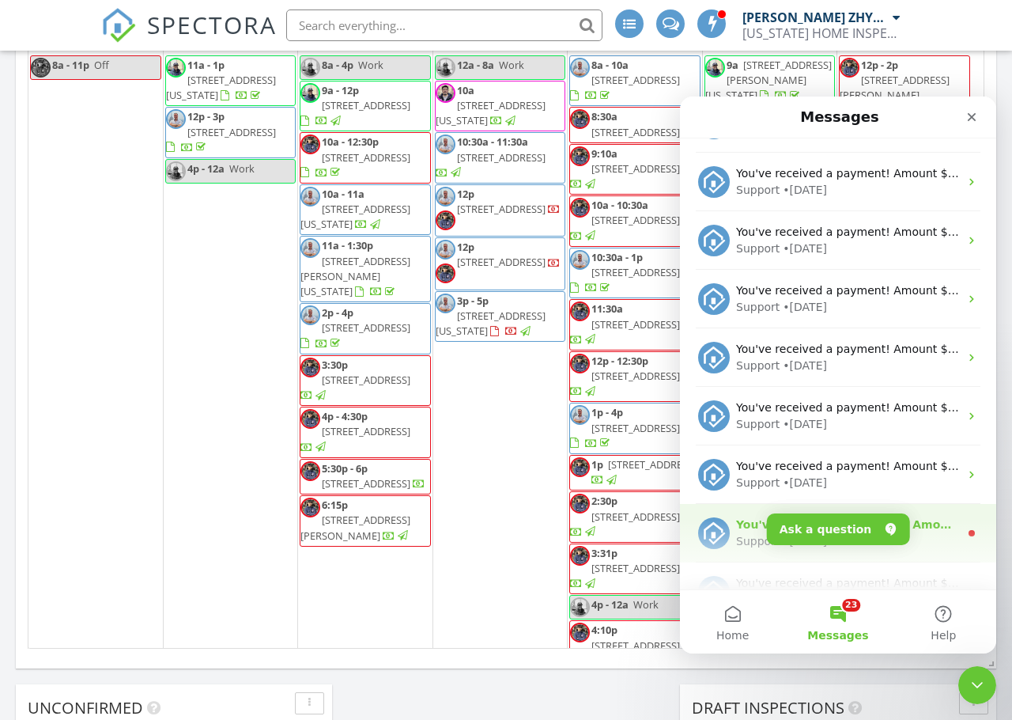
scroll to position [527, 0]
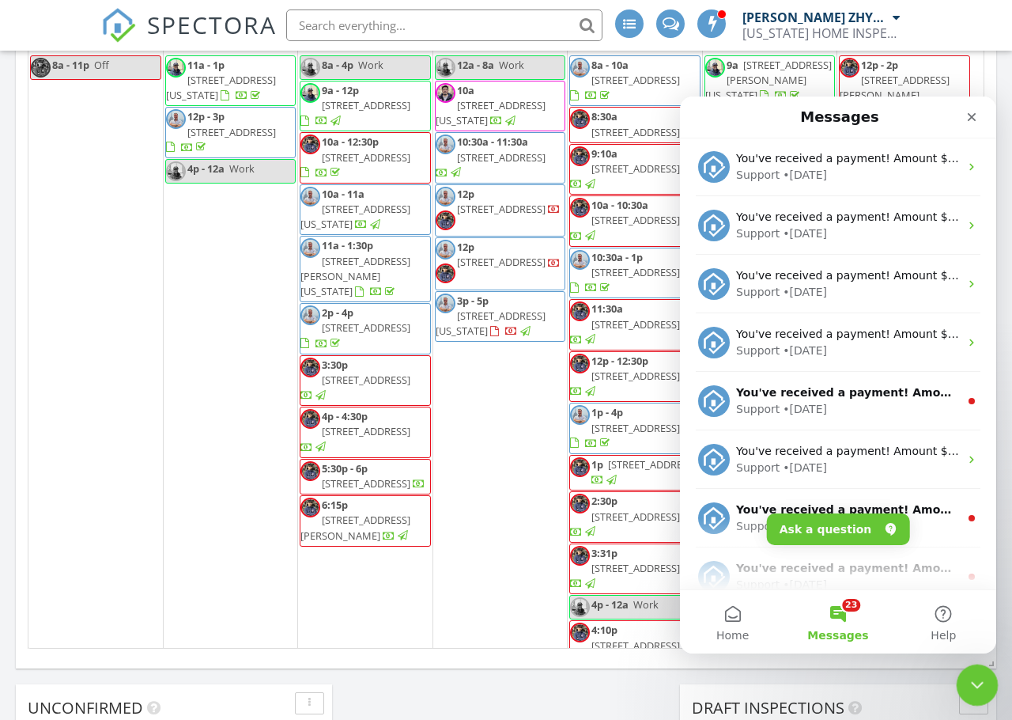
click at [971, 689] on icon "Close Intercom Messenger" at bounding box center [975, 682] width 19 height 19
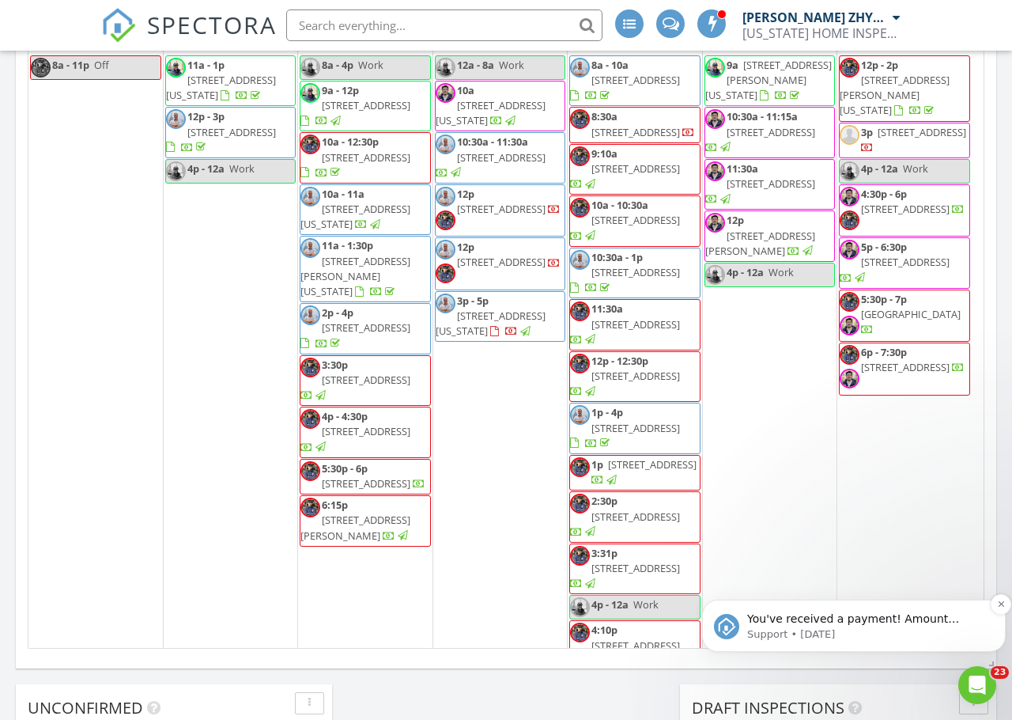
scroll to position [0, 0]
click at [1000, 605] on icon "Dismiss notification" at bounding box center [1001, 603] width 9 height 9
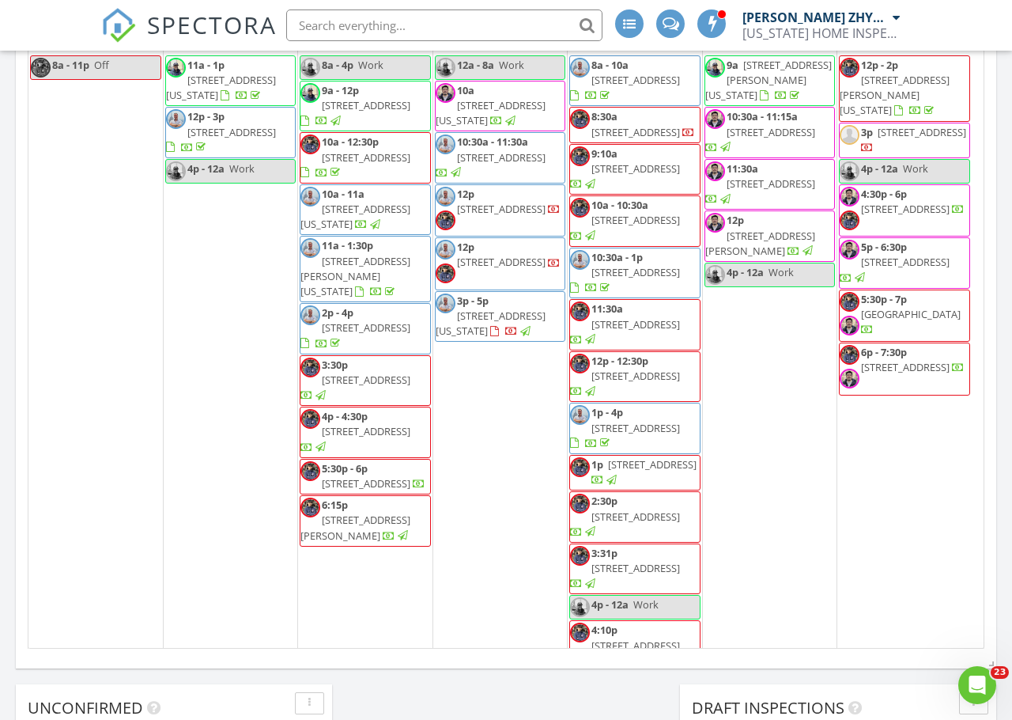
click at [990, 621] on div "August 2025 today list day week cal wk 4 wk month Sun Mon Tue Wed Thu Fri Sat 2…" at bounding box center [506, 300] width 981 height 719
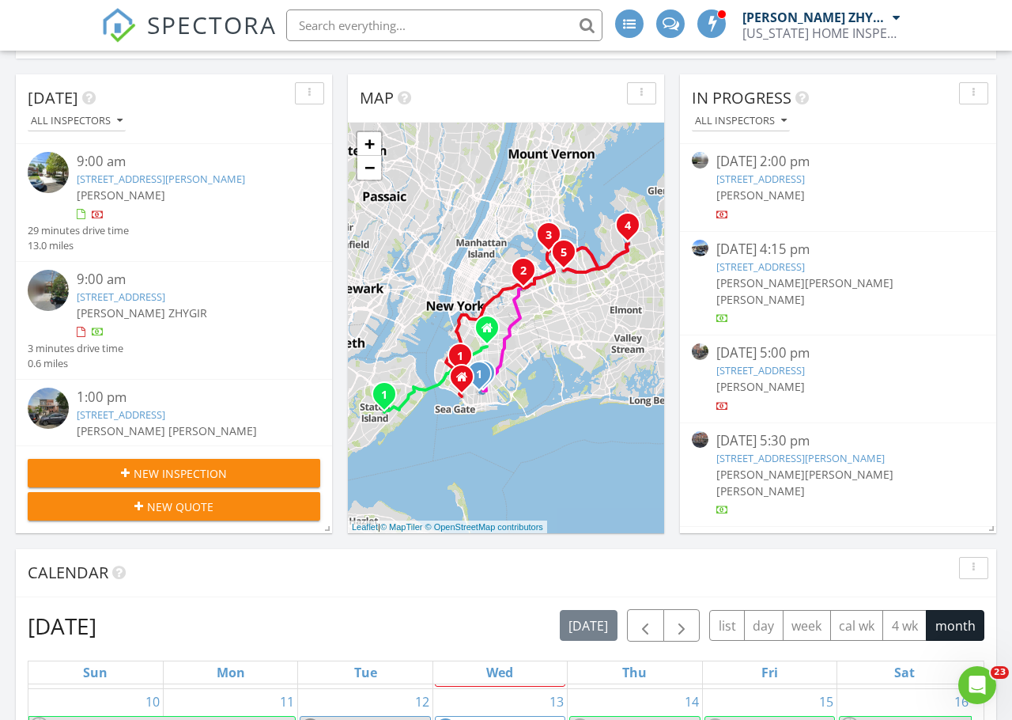
scroll to position [160, 0]
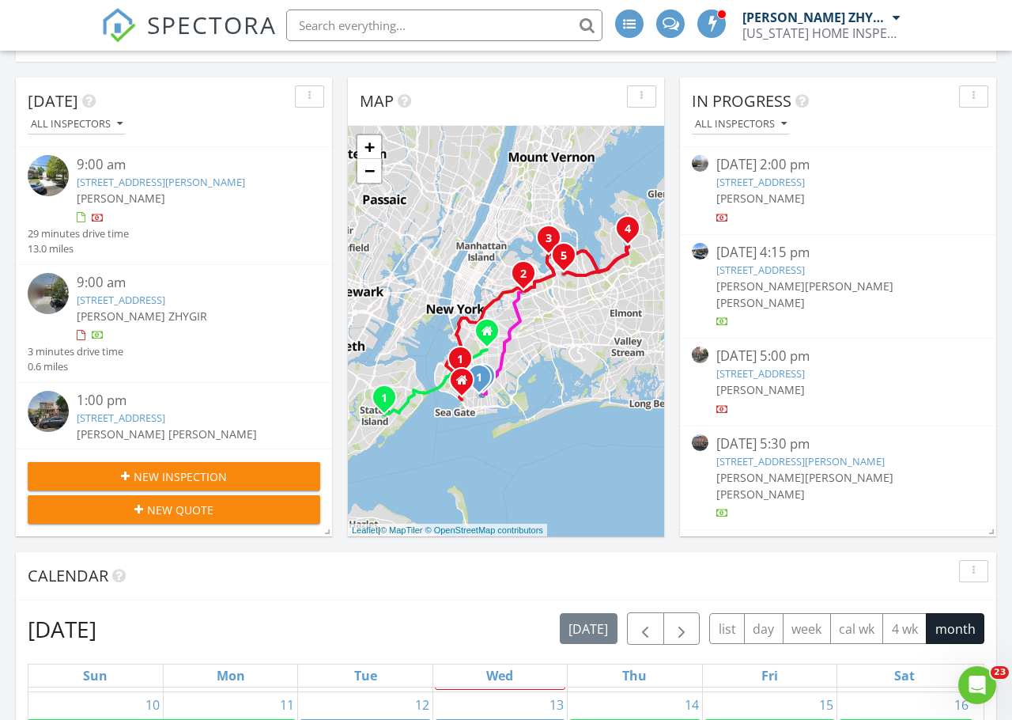
drag, startPoint x: 312, startPoint y: 299, endPoint x: 76, endPoint y: 300, distance: 235.6
click at [76, 300] on div "9:00 am 2046 E 8th St, BROOKLYN, NY 11223 Dimitry ZHYGIR 3 minutes drive time 0…" at bounding box center [174, 324] width 316 height 118
copy link "2046 E 8th St, BROOKLYN, NY 11223"
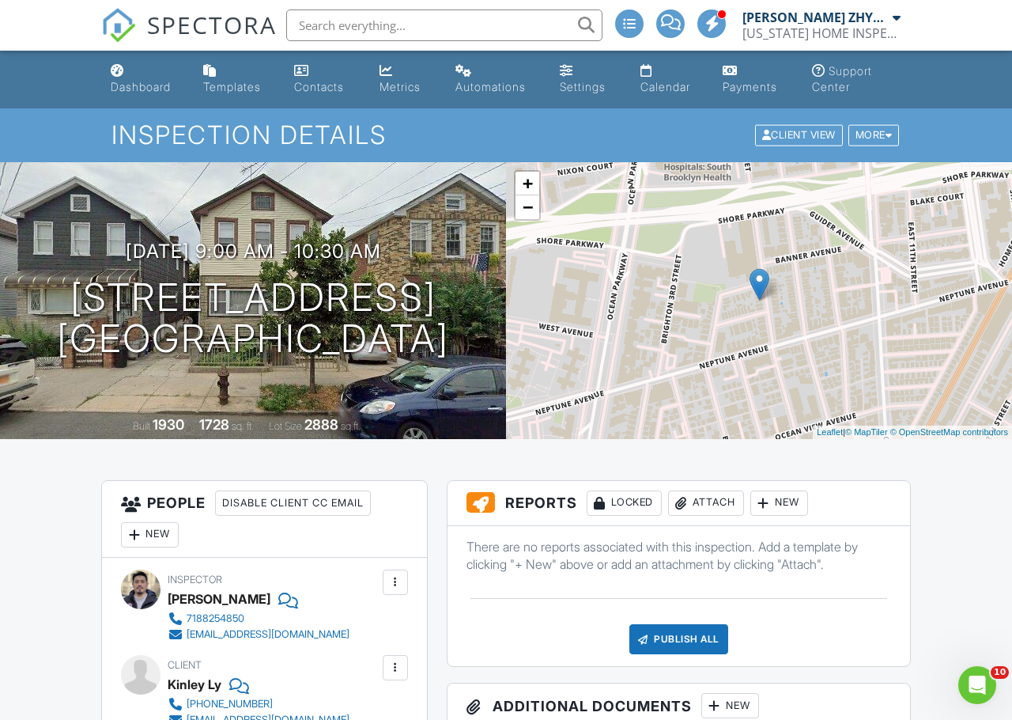
click at [77, 387] on div "08/05/2025 9:00 am - 10:30 am 2848 Brighton 6th St BROOKLYN, NY 11235 Built 193…" at bounding box center [253, 300] width 506 height 277
drag, startPoint x: 479, startPoint y: 342, endPoint x: 36, endPoint y: 297, distance: 445.0
click at [36, 297] on div "08/05/2025 9:00 am - 10:30 am 2848 Brighton 6th St BROOKLYN, NY 11235" at bounding box center [253, 299] width 506 height 119
copy h1 "2848 Brighton 6th St BROOKLYN, NY 11235"
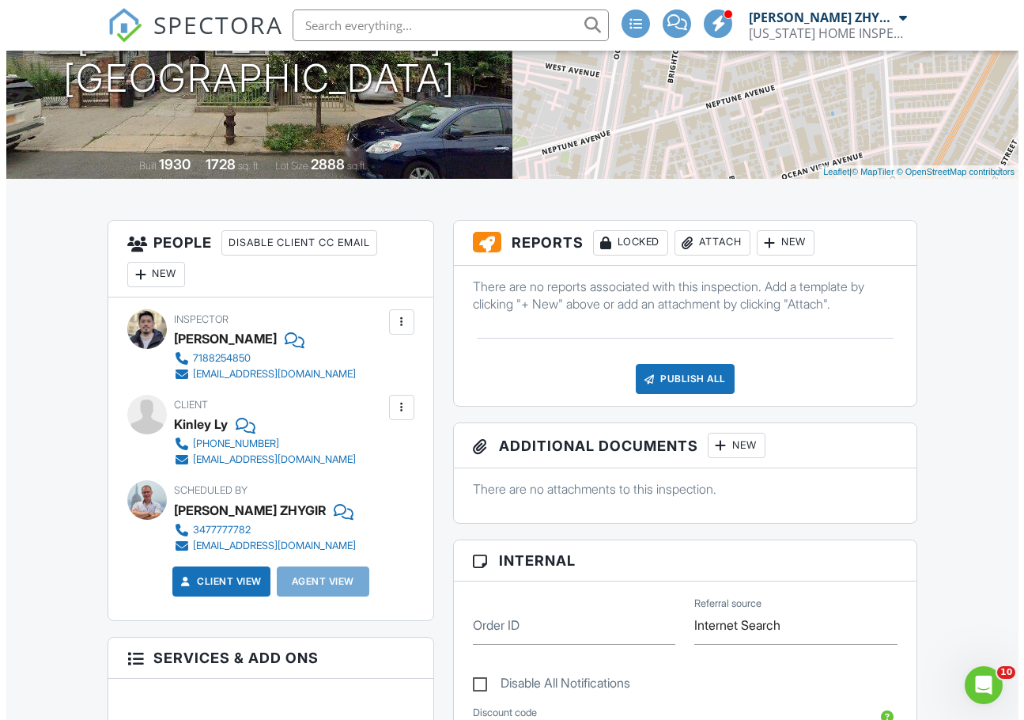
scroll to position [263, 0]
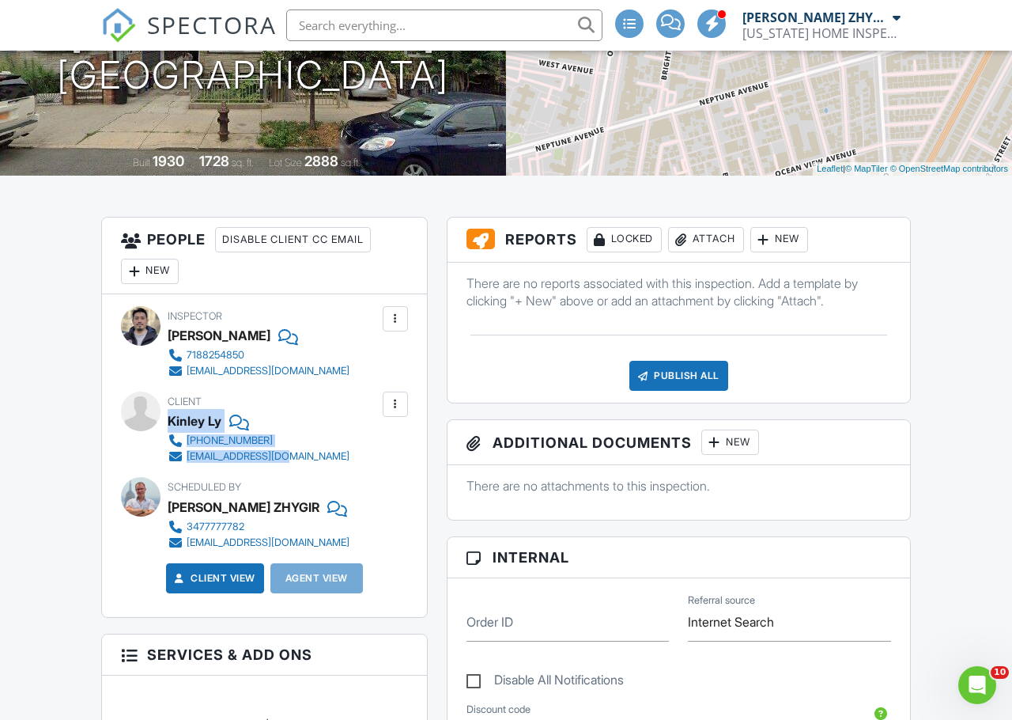
drag, startPoint x: 282, startPoint y: 456, endPoint x: 174, endPoint y: 428, distance: 112.0
click at [168, 427] on div "Client Kinley Ly 646-515-2661 kinleyly@gmail.com" at bounding box center [297, 427] width 258 height 73
copy div "Kinley Ly 646-515-2661 kinleyly@gmail.com"
click at [115, 463] on div "Inspector Jeffrey Alvarez 7188254850 jeffreytito001@gmail.com Make Invisible Ma…" at bounding box center [264, 455] width 325 height 323
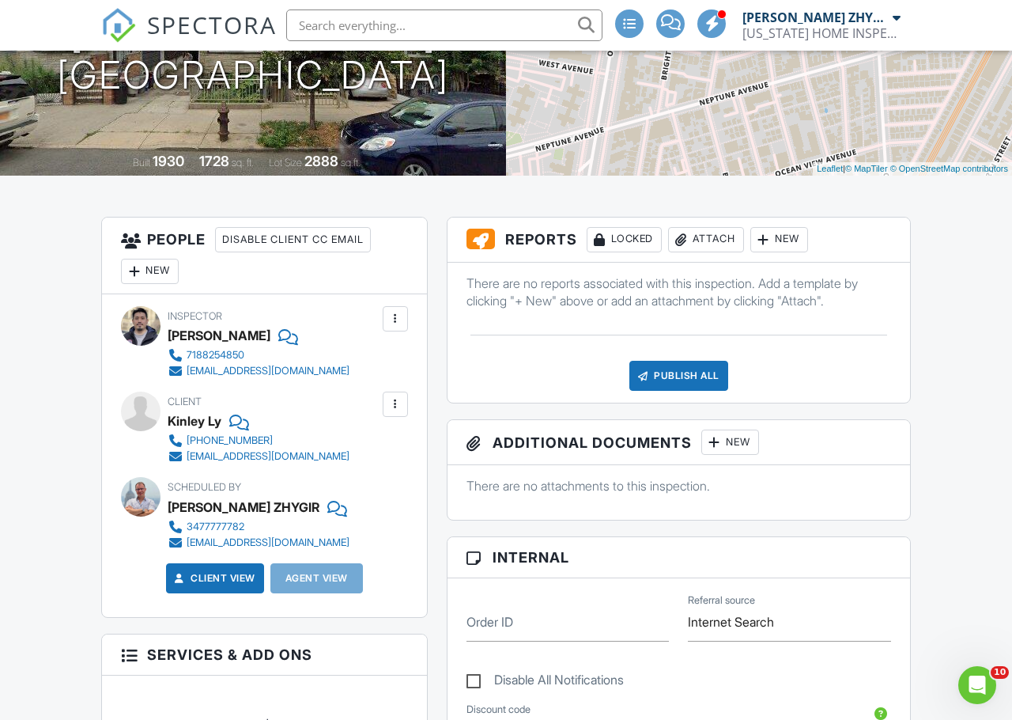
click at [709, 241] on div "Attach" at bounding box center [706, 239] width 76 height 25
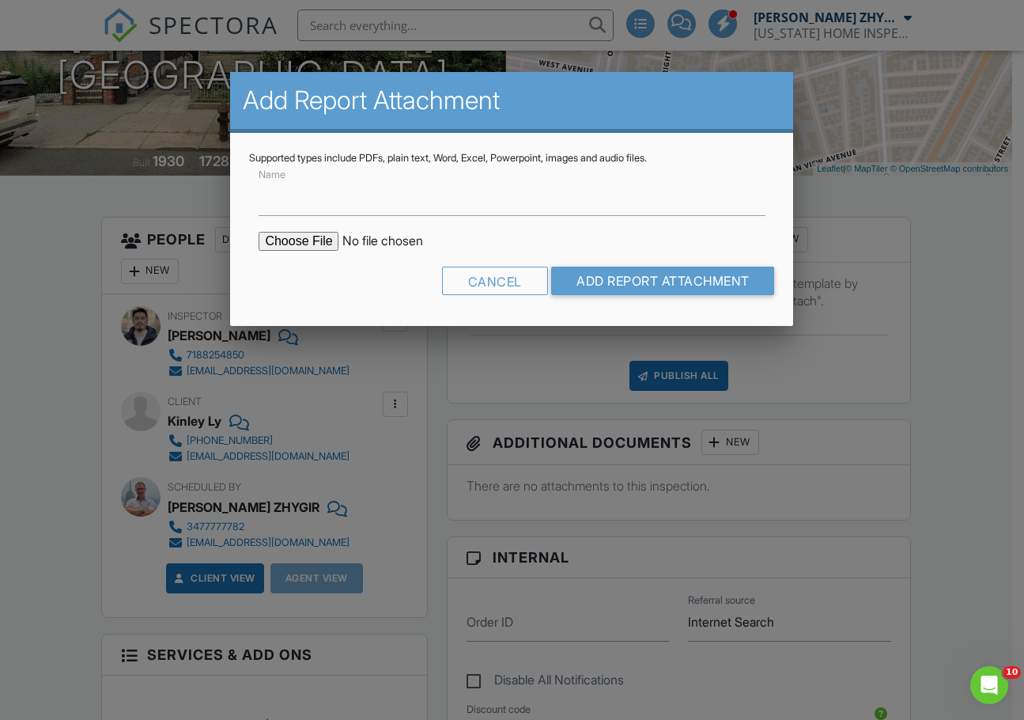
click at [311, 240] on input "file" at bounding box center [393, 241] width 269 height 19
type input "C:\fakepath\2848 Brighton 6th st Apt 1 report.pdf"
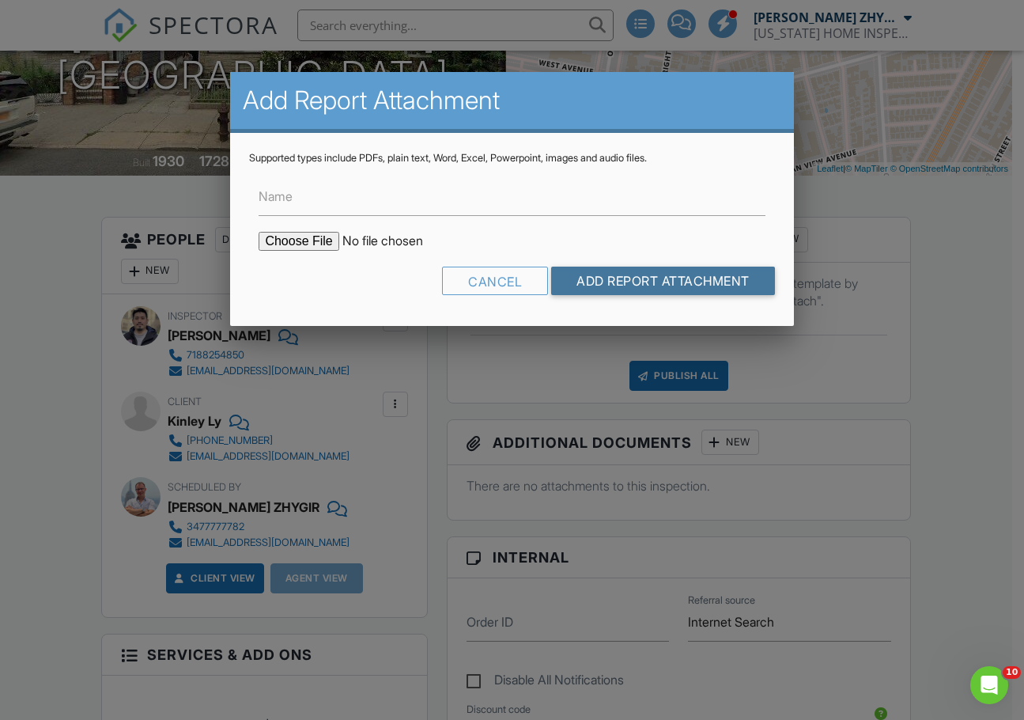
drag, startPoint x: 626, startPoint y: 281, endPoint x: 718, endPoint y: 361, distance: 121.6
click at [626, 282] on input "Add Report Attachment" at bounding box center [663, 280] width 224 height 28
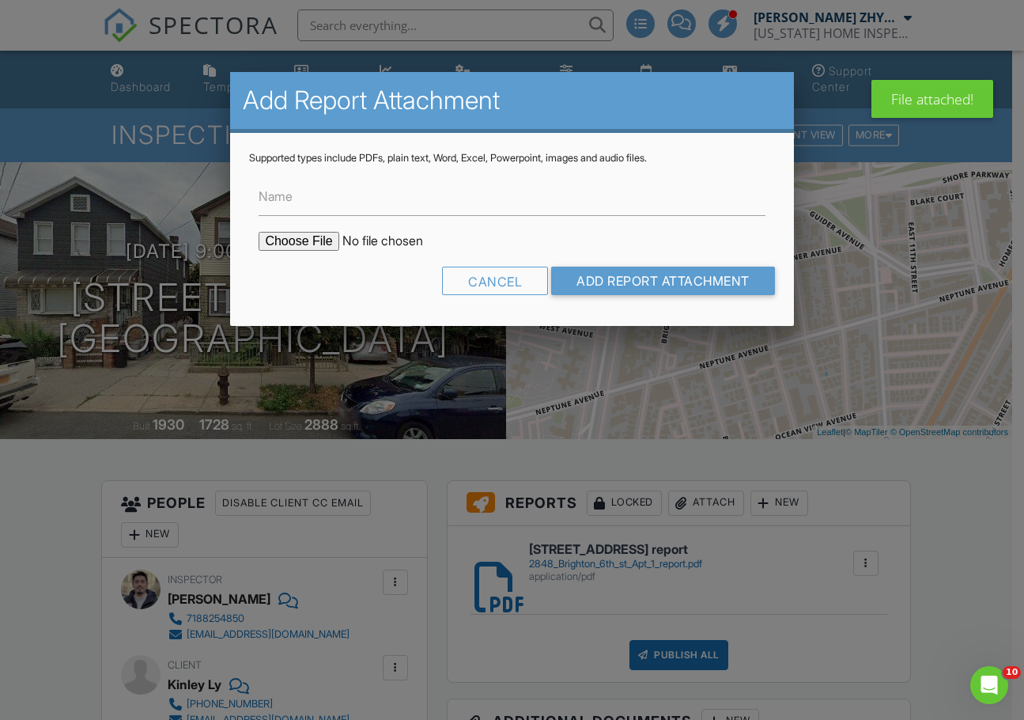
type input "C:\fakepath\2848 Brighton 6th st Apt 2 report.pdf"
click at [653, 283] on input "Add Report Attachment" at bounding box center [663, 280] width 224 height 28
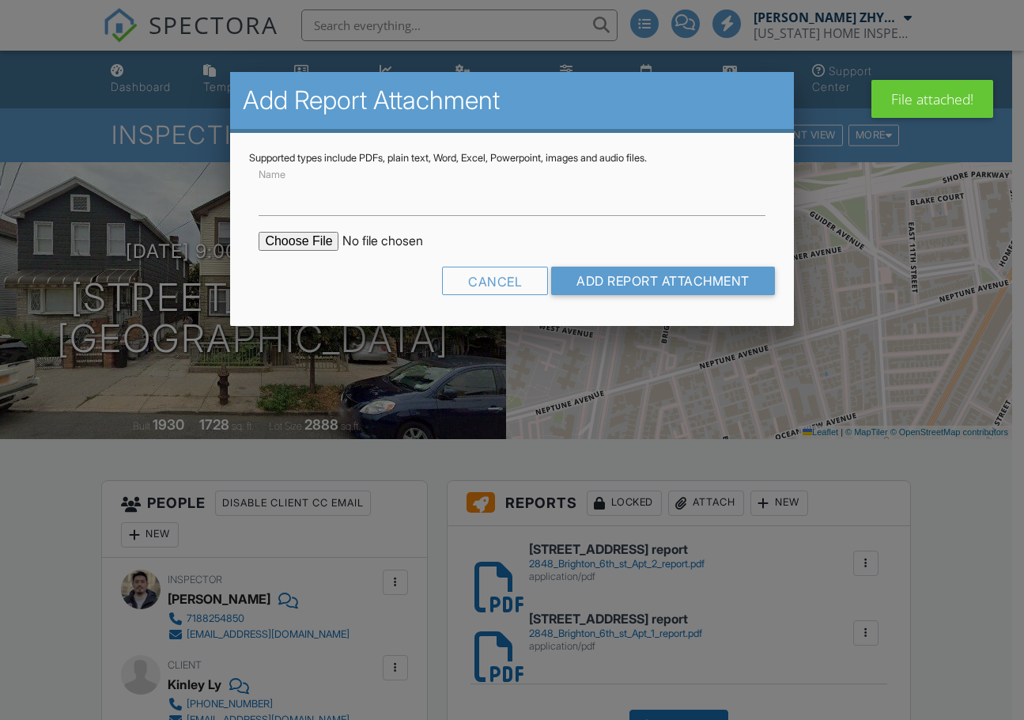
click at [319, 236] on input "file" at bounding box center [393, 241] width 269 height 19
type input "C:\fakepath\[STREET_ADDRESS][GEOGRAPHIC_DATA] report.pdf"
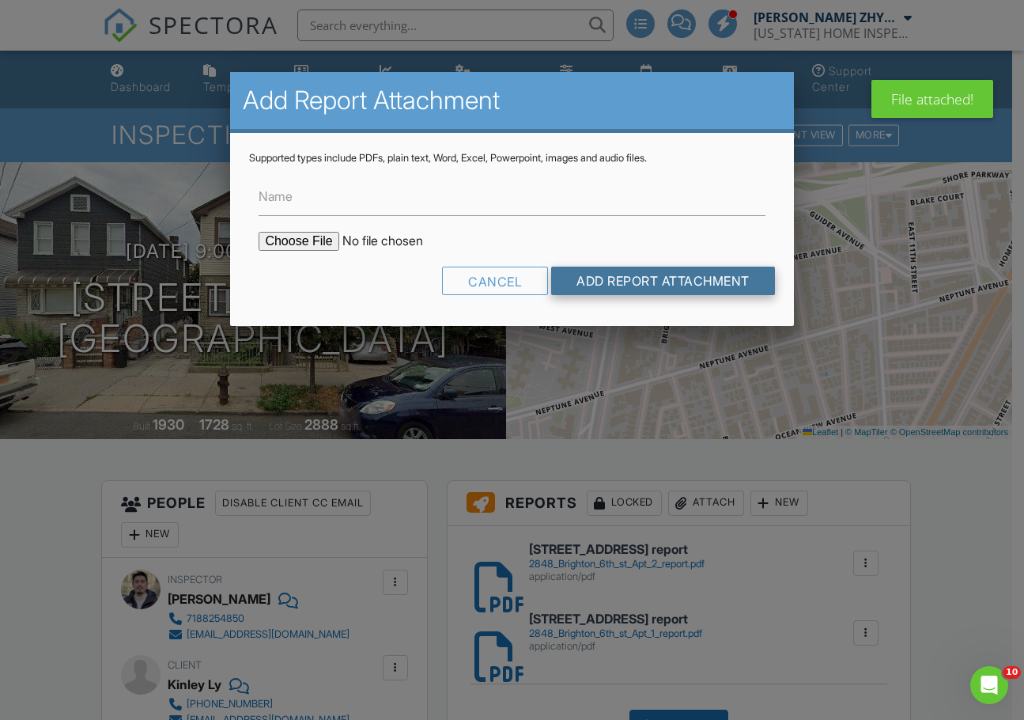
click at [627, 278] on input "Add Report Attachment" at bounding box center [663, 280] width 224 height 28
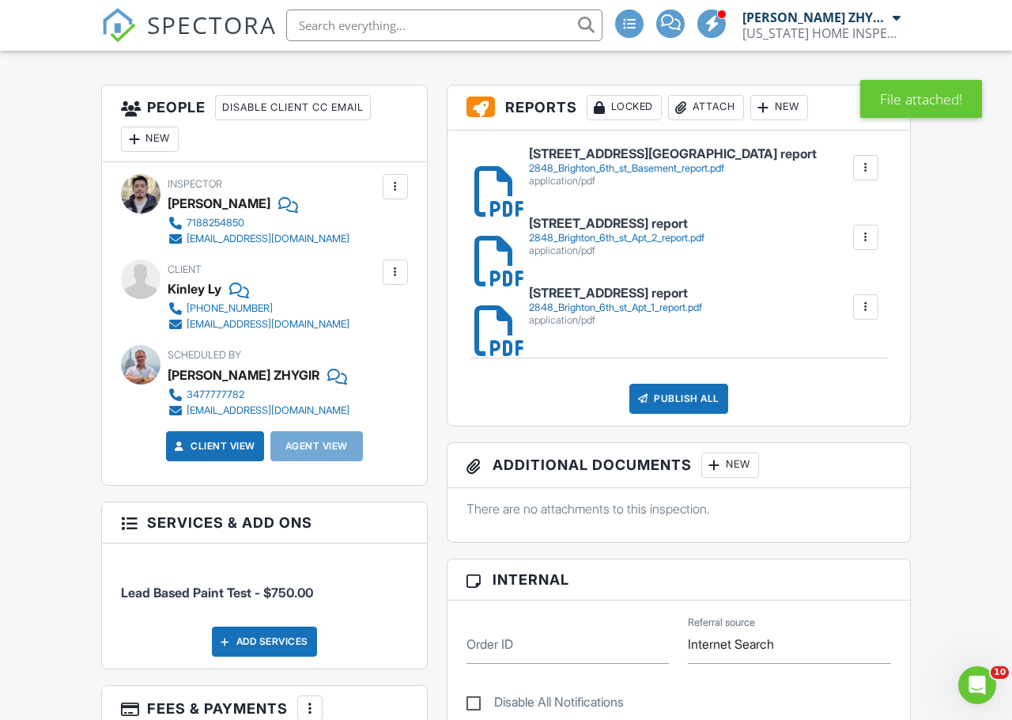
click at [619, 235] on div "2848_Brighton_6th_st_Apt_2_report.pdf" at bounding box center [617, 238] width 176 height 13
click at [641, 297] on h6 "[STREET_ADDRESS] report" at bounding box center [615, 293] width 173 height 14
click at [639, 161] on link "[STREET_ADDRESS][GEOGRAPHIC_DATA] report 2848_Brighton_6th_st_Basement_report.p…" at bounding box center [673, 167] width 288 height 40
click at [687, 308] on div "2848_Brighton_6th_st_Apt_1_report.pdf" at bounding box center [615, 307] width 173 height 13
click at [685, 394] on div "Publish All" at bounding box center [678, 399] width 99 height 30
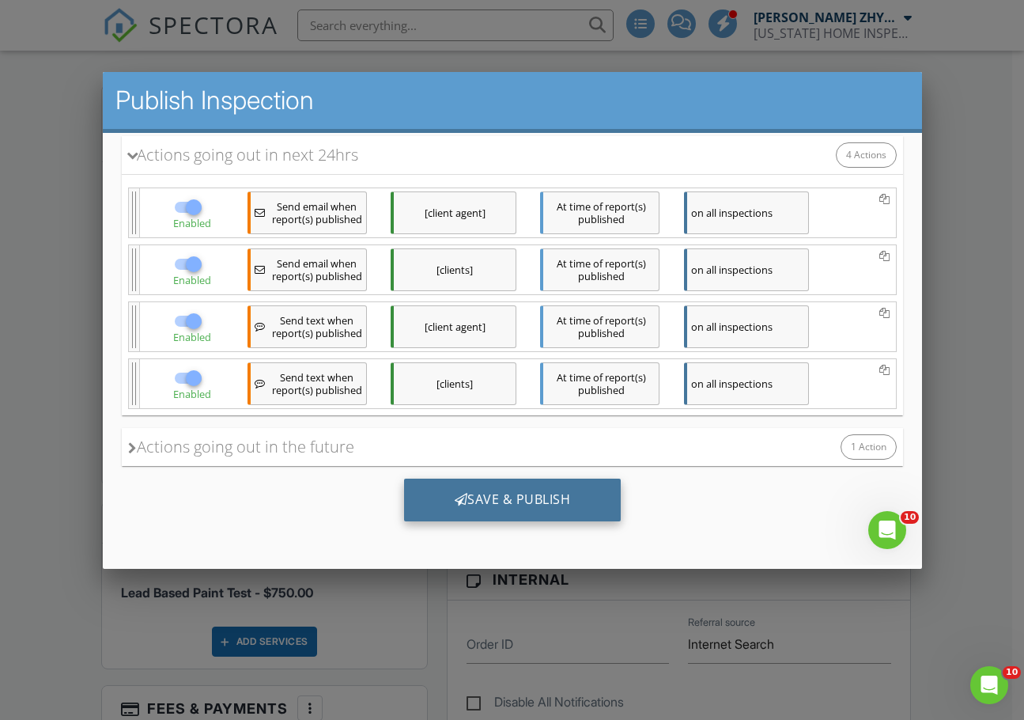
click at [537, 508] on div "Save & Publish" at bounding box center [511, 499] width 217 height 43
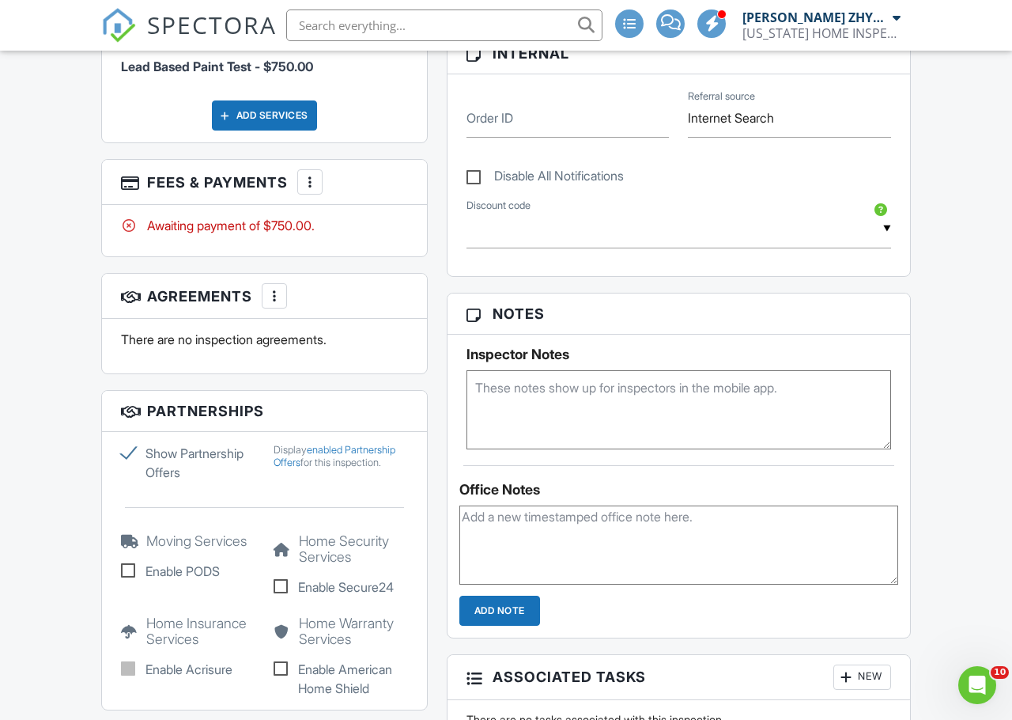
scroll to position [923, 0]
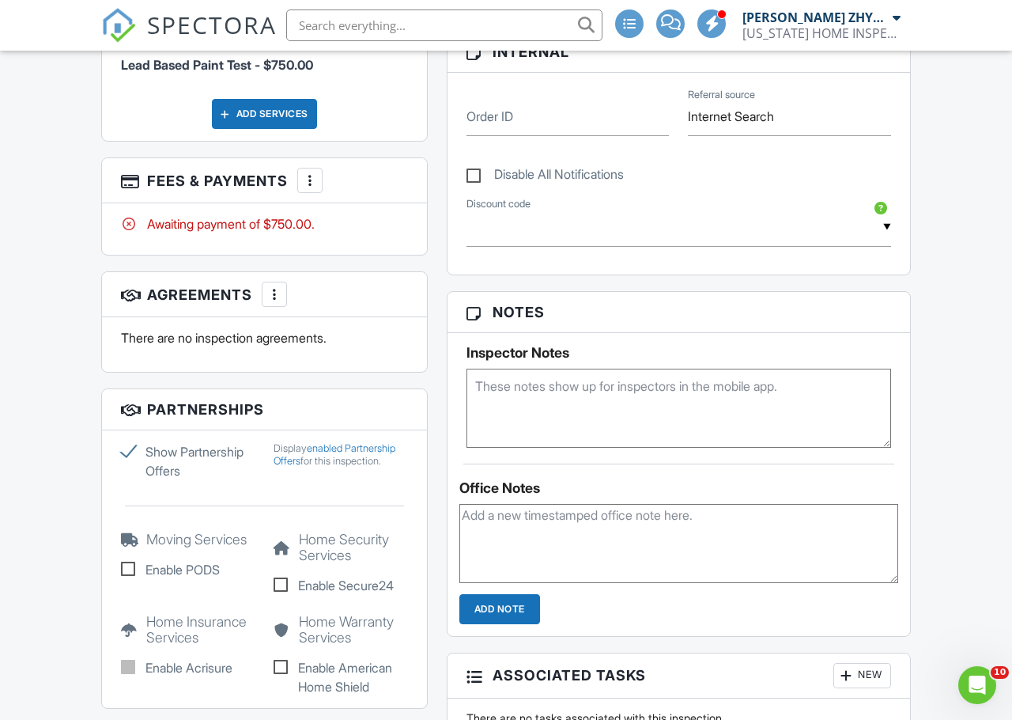
click at [535, 412] on textarea at bounding box center [679, 407] width 425 height 79
type textarea "paid to [PERSON_NAME]"
click at [432, 238] on div "People Disable Client CC Email New Inspector Client Client's Agent Listing Agen…" at bounding box center [265, 236] width 346 height 1359
click at [304, 182] on div at bounding box center [310, 180] width 16 height 16
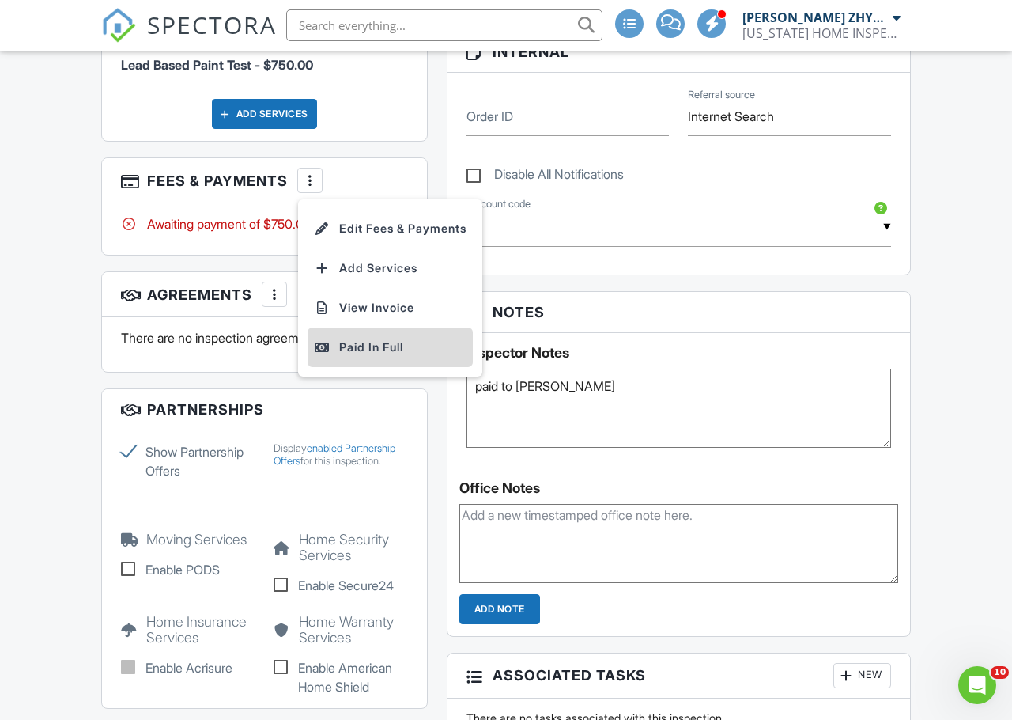
click at [336, 342] on div "Paid In Full" at bounding box center [390, 347] width 153 height 19
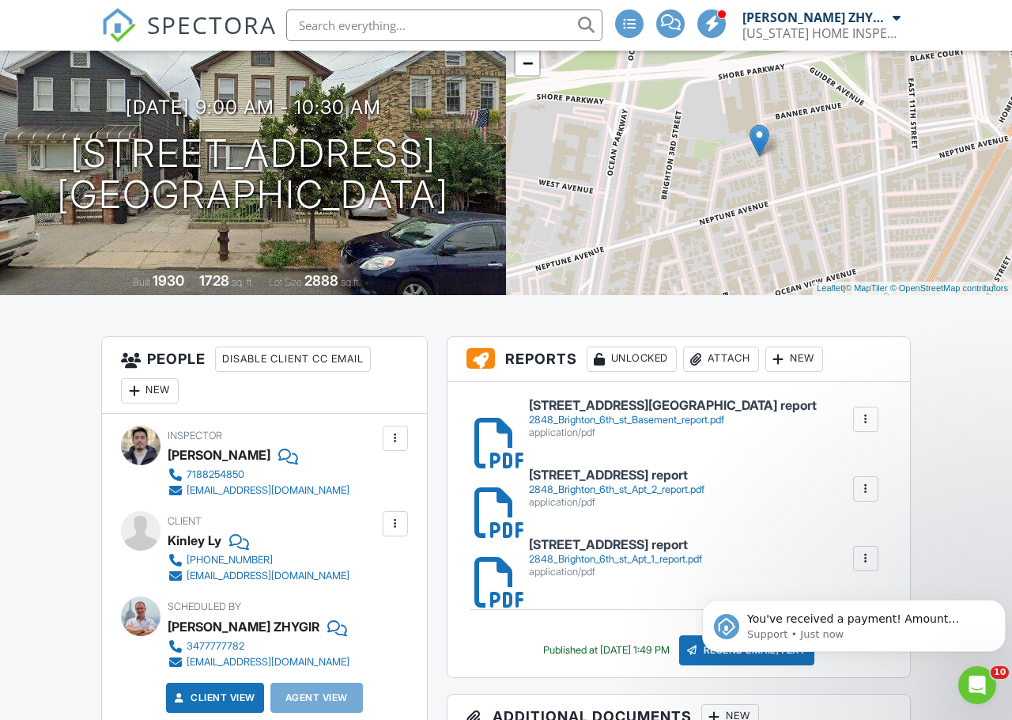
scroll to position [263, 0]
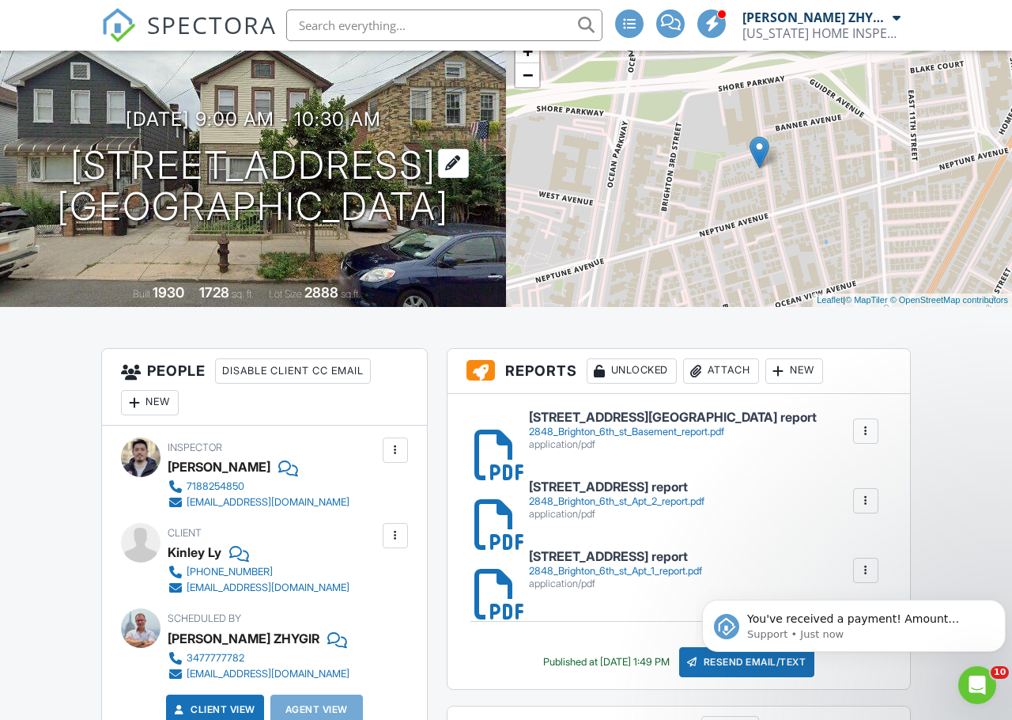
scroll to position [0, 0]
